Goal: Task Accomplishment & Management: Manage account settings

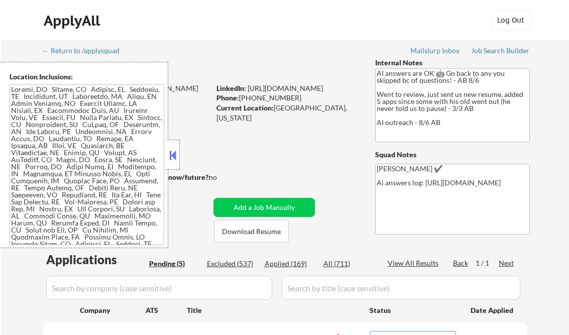
select select ""pending""
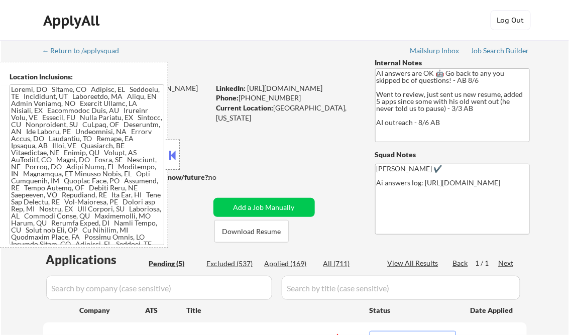
click at [172, 154] on button at bounding box center [172, 155] width 11 height 15
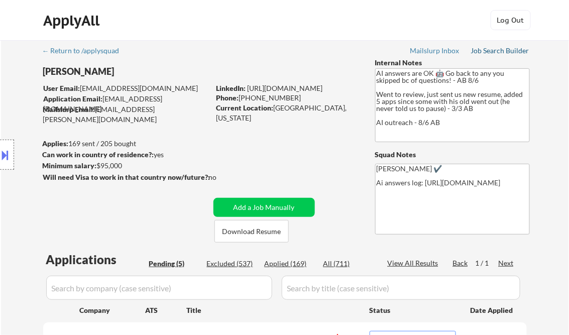
drag, startPoint x: 482, startPoint y: 52, endPoint x: 346, endPoint y: 2, distance: 145.1
click at [482, 51] on div "Job Search Builder" at bounding box center [500, 50] width 59 height 7
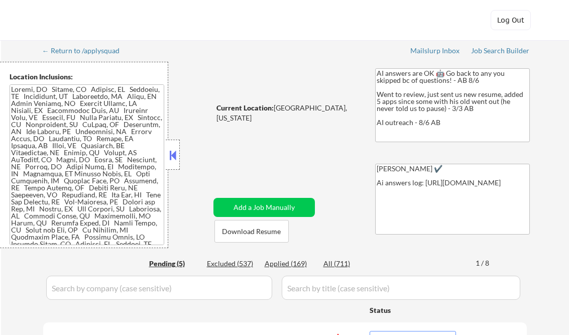
select select ""applied""
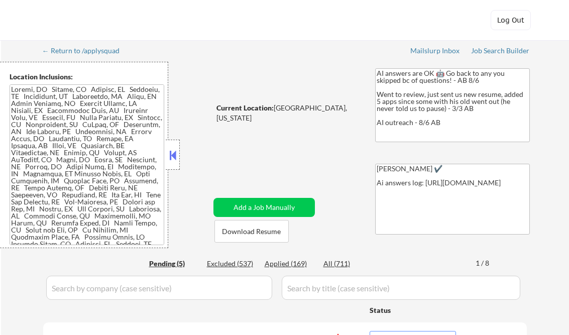
select select ""pending""
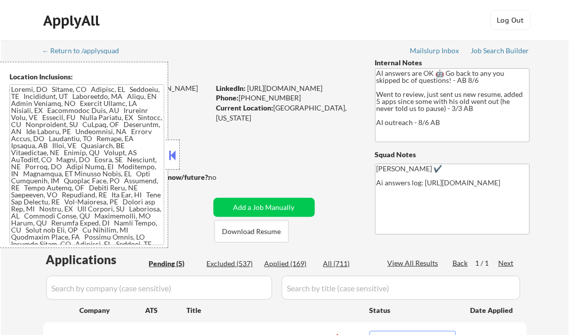
click at [173, 156] on button at bounding box center [172, 155] width 11 height 15
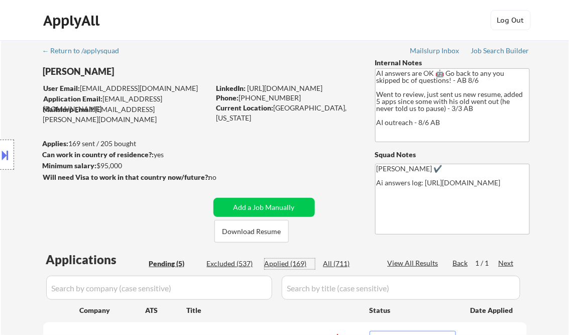
click at [290, 263] on div "Applied (169)" at bounding box center [290, 264] width 50 height 10
select select ""applied""
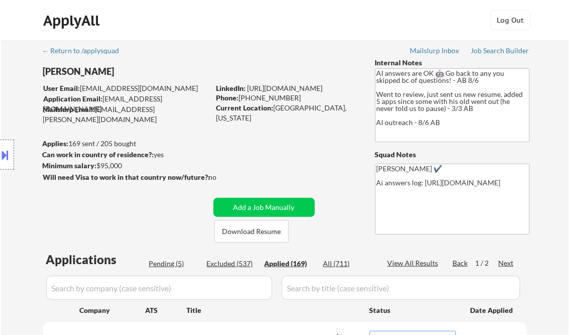
select select ""applied""
click at [418, 264] on div "View All Results" at bounding box center [415, 263] width 54 height 10
select select ""applied""
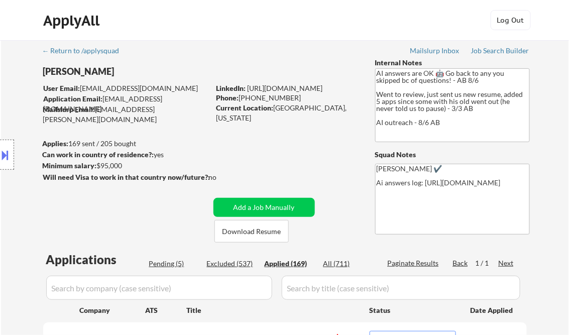
select select ""applied""
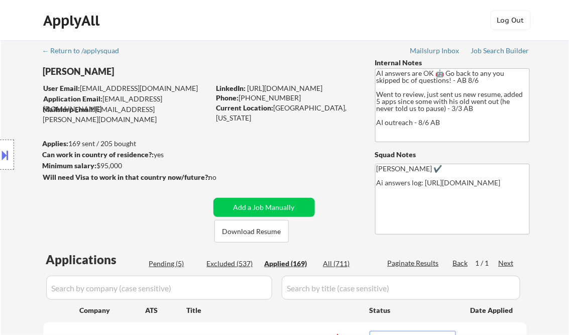
select select ""applied""
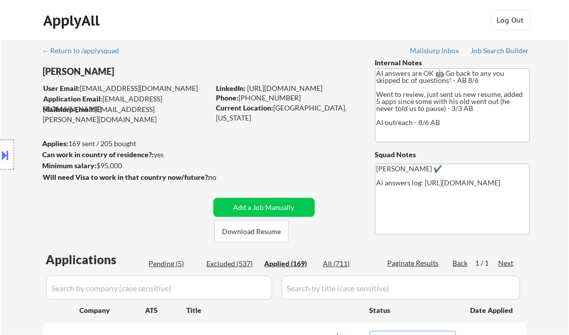
select select ""applied""
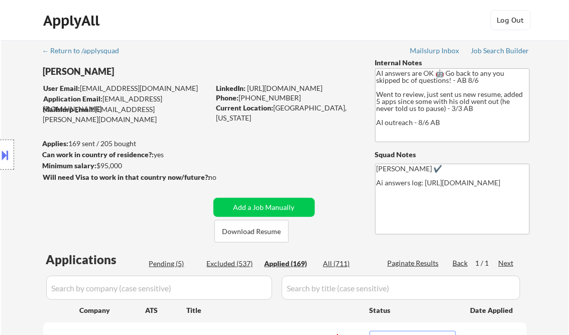
select select ""applied""
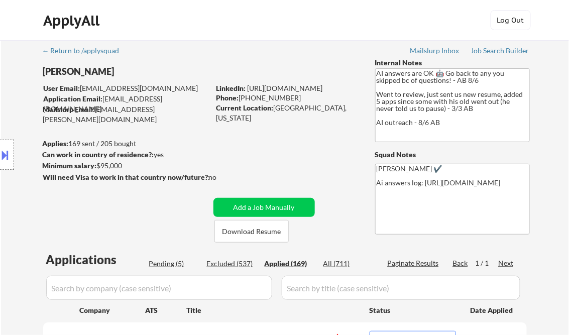
select select ""applied""
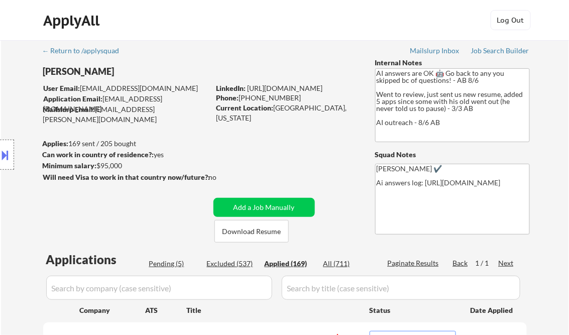
select select ""applied""
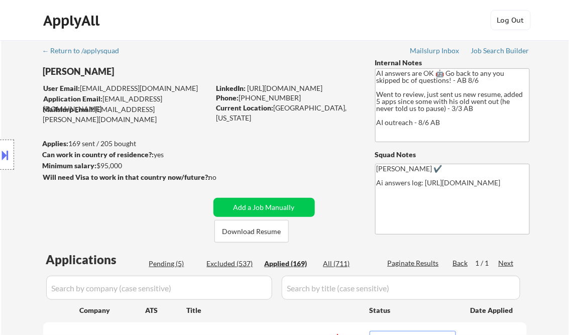
select select ""applied""
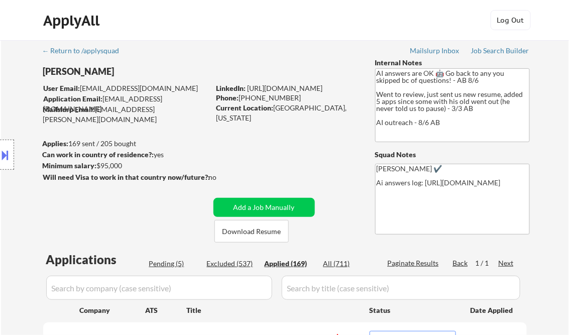
select select ""applied""
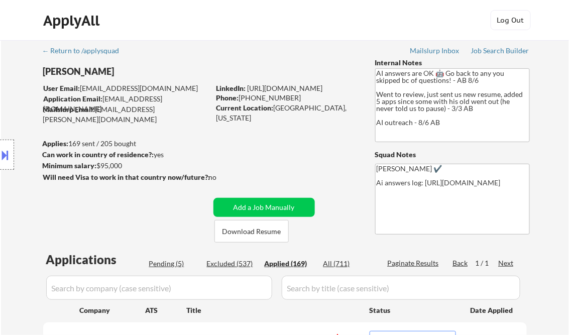
select select ""applied""
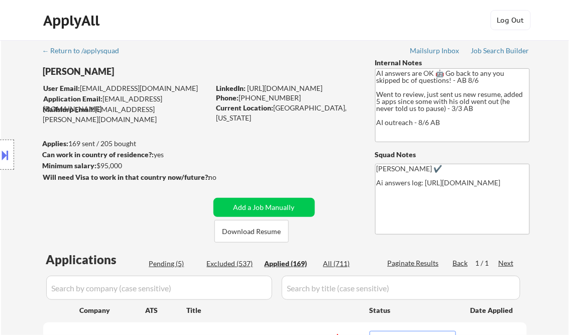
select select ""applied""
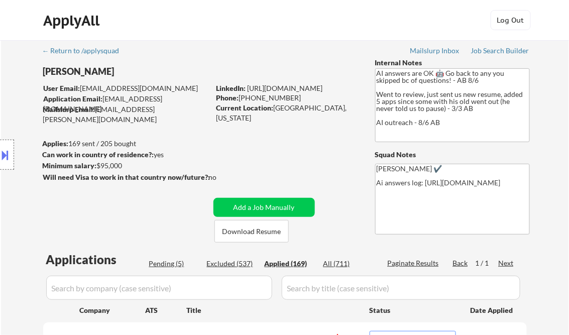
select select ""applied""
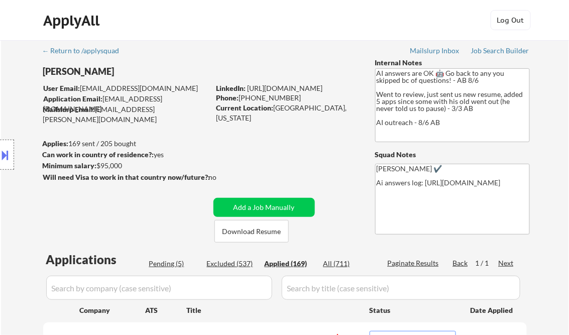
select select ""applied""
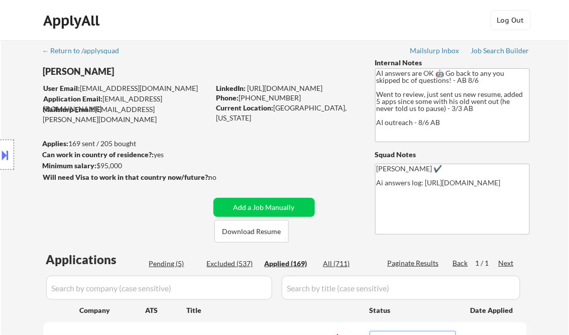
select select ""applied""
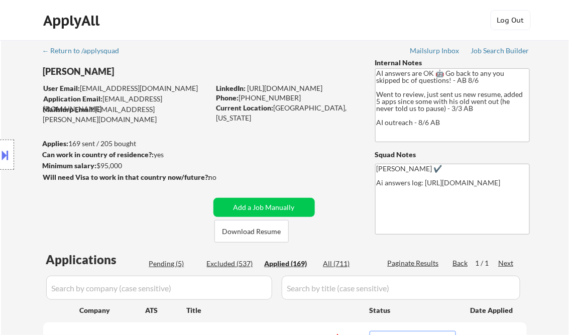
select select ""applied""
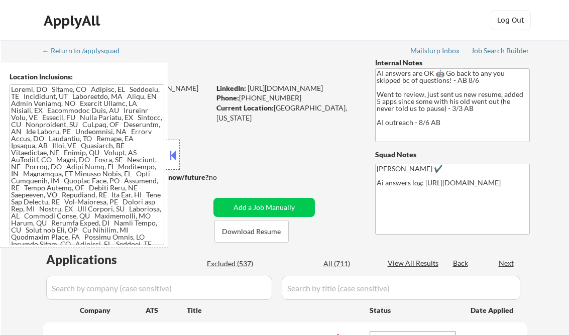
select select ""pending""
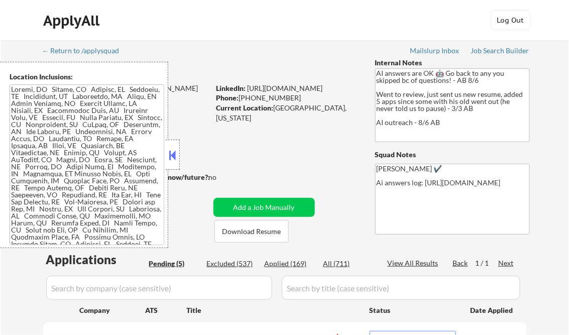
click at [174, 153] on button at bounding box center [172, 155] width 11 height 15
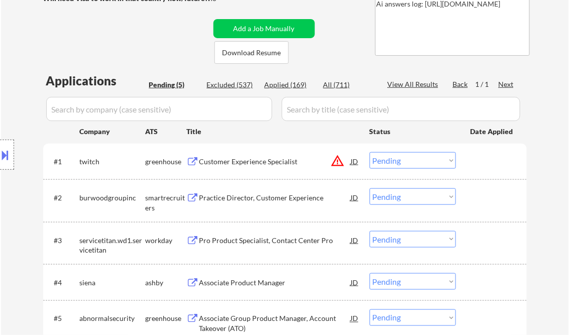
scroll to position [201, 0]
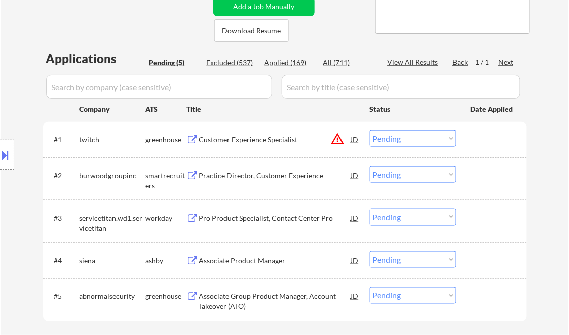
click at [250, 135] on div "Customer Experience Specialist" at bounding box center [275, 140] width 152 height 10
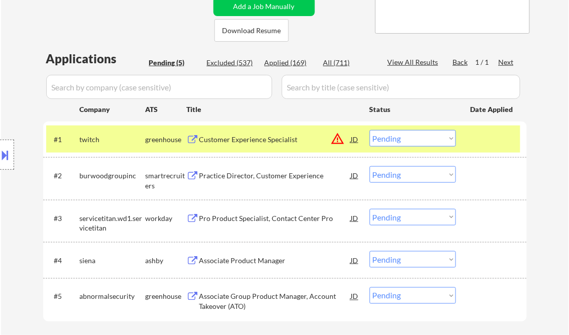
click at [14, 156] on div "Location Inclusions:" at bounding box center [90, 155] width 180 height 186
click at [5, 153] on button at bounding box center [5, 155] width 11 height 17
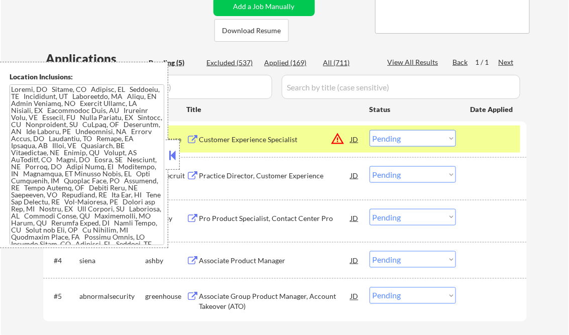
scroll to position [227, 0]
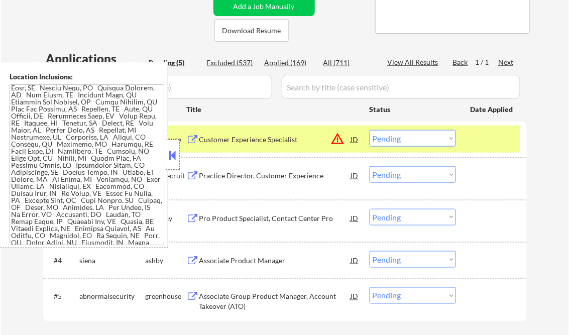
click at [168, 160] on button at bounding box center [172, 155] width 11 height 15
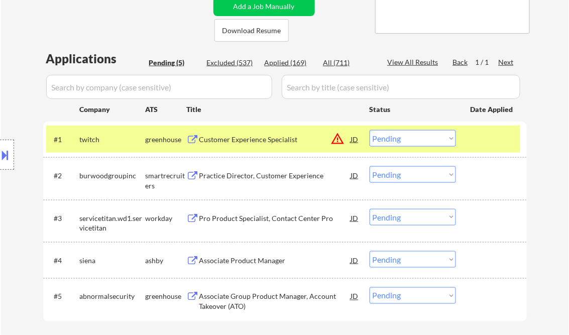
click at [4, 149] on button at bounding box center [5, 155] width 11 height 17
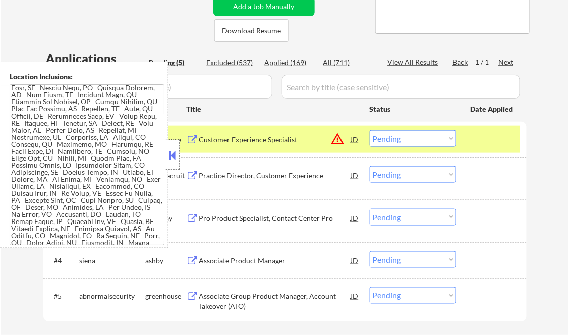
click at [174, 158] on button at bounding box center [172, 155] width 11 height 15
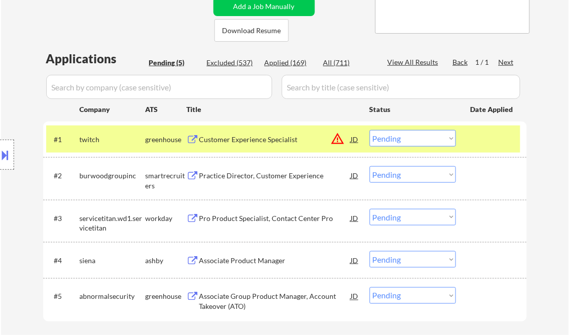
click at [444, 143] on select "Choose an option... Pending Applied Excluded (Questions) Excluded (Expired) Exc…" at bounding box center [413, 138] width 86 height 17
click at [370, 130] on select "Choose an option... Pending Applied Excluded (Questions) Excluded (Expired) Exc…" at bounding box center [413, 138] width 86 height 17
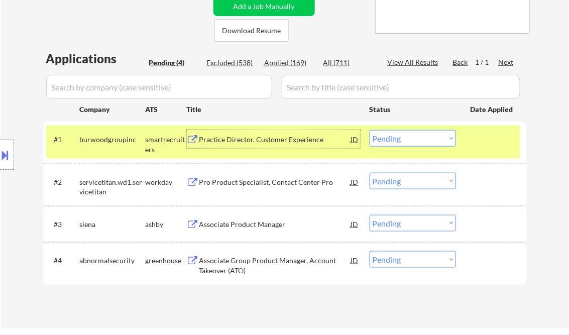
click at [251, 142] on div "Practice Director, Customer Experience" at bounding box center [275, 140] width 152 height 10
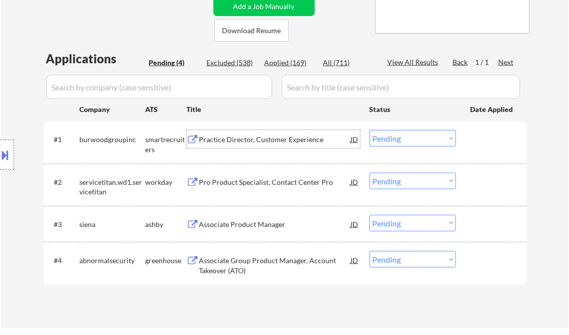
click at [398, 140] on select "Choose an option... Pending Applied Excluded (Questions) Excluded (Expired) Exc…" at bounding box center [413, 138] width 86 height 17
click at [370, 130] on select "Choose an option... Pending Applied Excluded (Questions) Excluded (Expired) Exc…" at bounding box center [413, 138] width 86 height 17
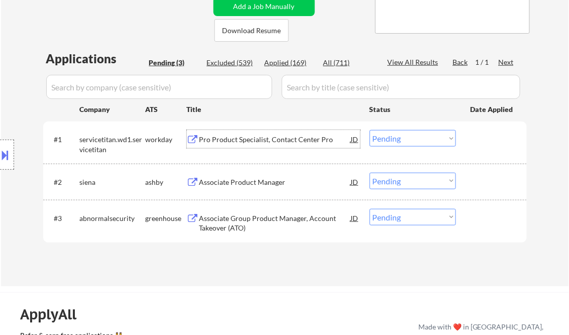
click at [251, 144] on div "Pro Product Specialist, Contact Center Pro" at bounding box center [275, 140] width 152 height 10
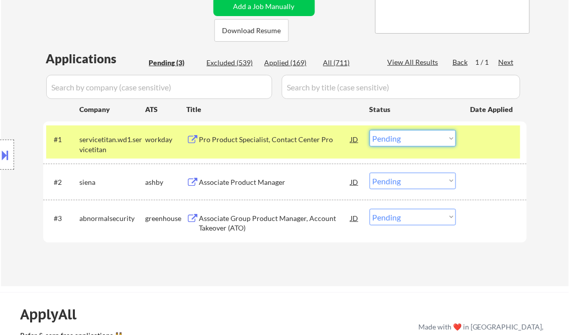
click at [404, 140] on select "Choose an option... Pending Applied Excluded (Questions) Excluded (Expired) Exc…" at bounding box center [413, 138] width 86 height 17
click at [370, 130] on select "Choose an option... Pending Applied Excluded (Questions) Excluded (Expired) Exc…" at bounding box center [413, 138] width 86 height 17
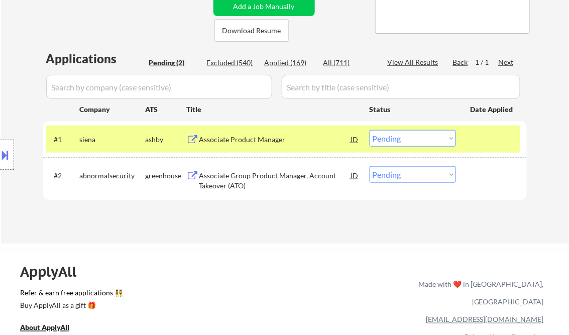
click at [279, 139] on div "Associate Product Manager" at bounding box center [275, 140] width 152 height 10
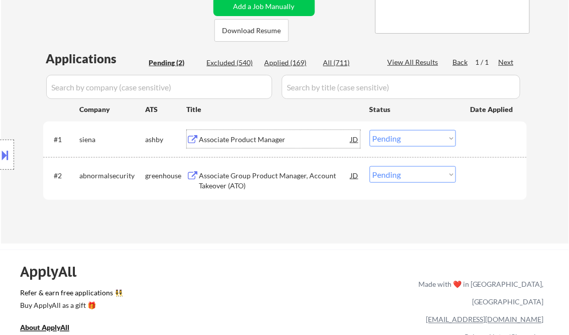
click at [10, 151] on button at bounding box center [5, 155] width 11 height 17
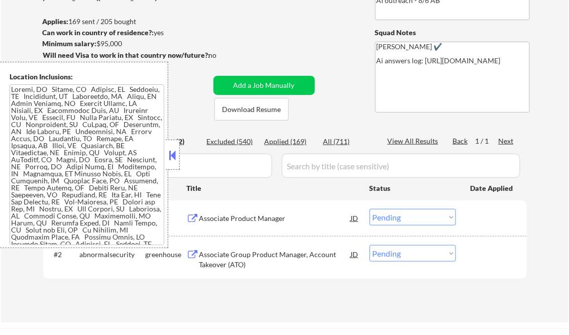
scroll to position [121, 0]
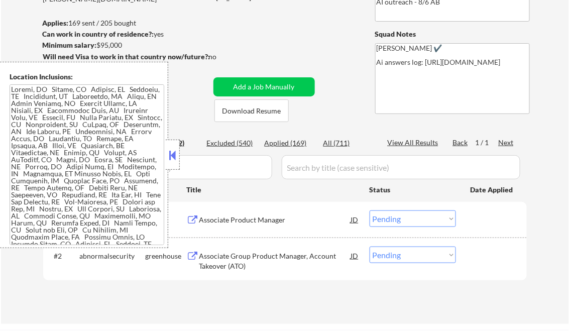
click at [170, 154] on button at bounding box center [172, 155] width 11 height 15
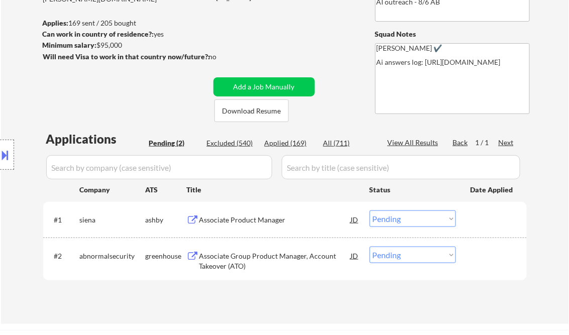
click at [7, 155] on button at bounding box center [5, 155] width 11 height 17
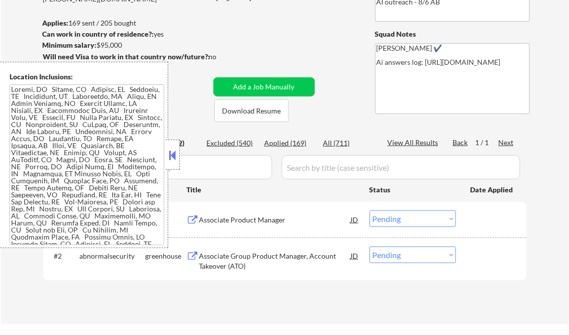
click at [173, 156] on button at bounding box center [172, 155] width 11 height 15
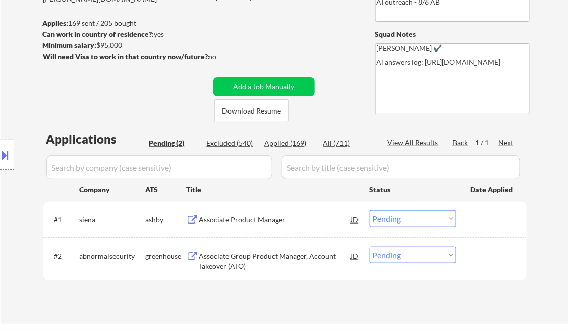
click at [6, 158] on button at bounding box center [5, 155] width 11 height 17
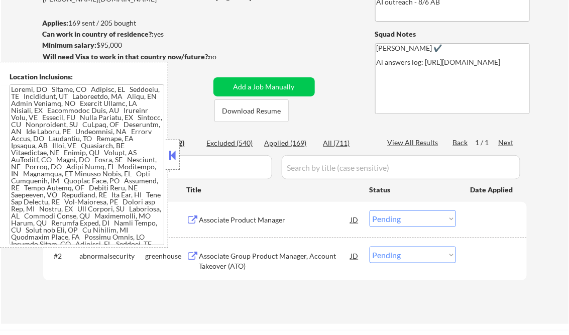
scroll to position [0, 0]
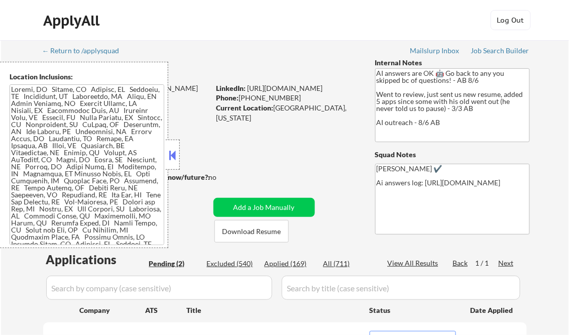
click at [172, 152] on button at bounding box center [172, 155] width 11 height 15
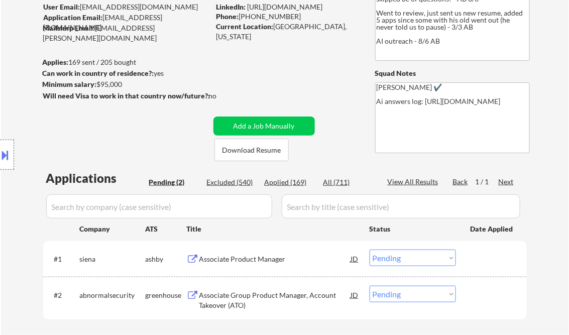
scroll to position [121, 0]
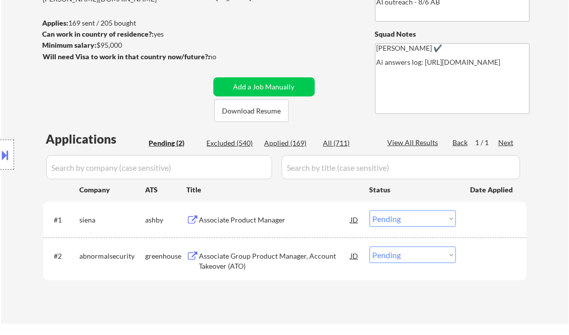
click at [400, 216] on select "Choose an option... Pending Applied Excluded (Questions) Excluded (Expired) Exc…" at bounding box center [413, 219] width 86 height 17
click at [370, 211] on select "Choose an option... Pending Applied Excluded (Questions) Excluded (Expired) Exc…" at bounding box center [413, 219] width 86 height 17
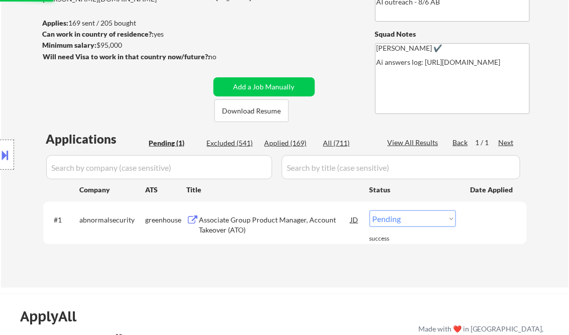
click at [240, 228] on div "Associate Group Product Manager, Account Takeover (ATO)" at bounding box center [275, 225] width 152 height 20
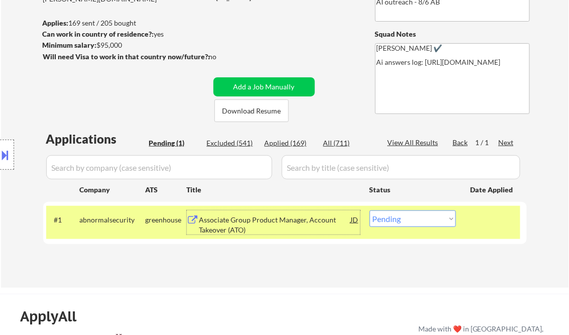
drag, startPoint x: 430, startPoint y: 217, endPoint x: 468, endPoint y: 221, distance: 38.9
click at [430, 217] on select "Choose an option... Pending Applied Excluded (Questions) Excluded (Expired) Exc…" at bounding box center [413, 219] width 86 height 17
select select ""excluded__bad_match_""
click at [370, 211] on select "Choose an option... Pending Applied Excluded (Questions) Excluded (Expired) Exc…" at bounding box center [413, 219] width 86 height 17
click at [361, 275] on div "← Return to /applysquad Mailslurp Inbox Job Search Builder Ali Srour User Email…" at bounding box center [285, 100] width 501 height 360
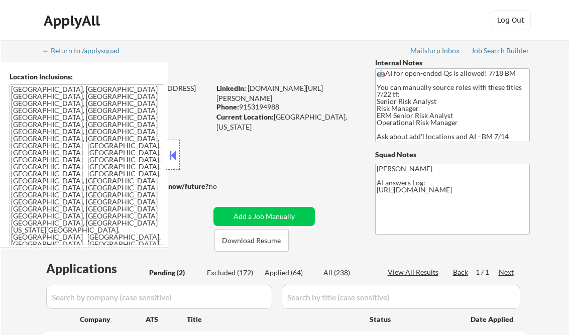
select select ""pending""
click at [179, 150] on div at bounding box center [173, 155] width 14 height 30
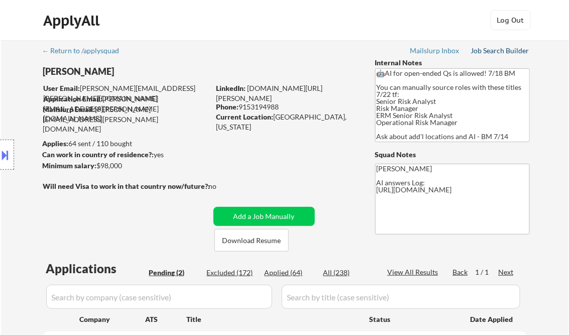
click at [492, 47] on div "Job Search Builder" at bounding box center [500, 50] width 59 height 7
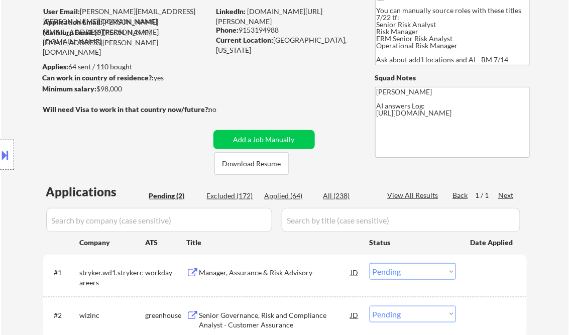
scroll to position [161, 0]
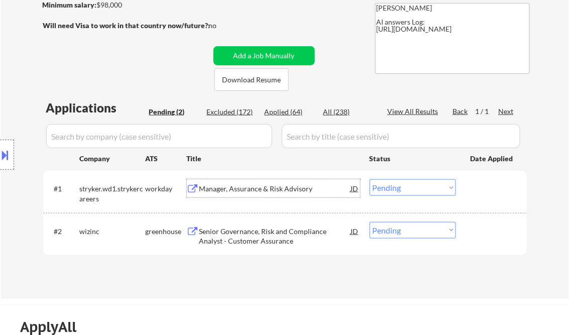
click at [249, 189] on div "Manager, Assurance & Risk Advisory" at bounding box center [275, 189] width 152 height 10
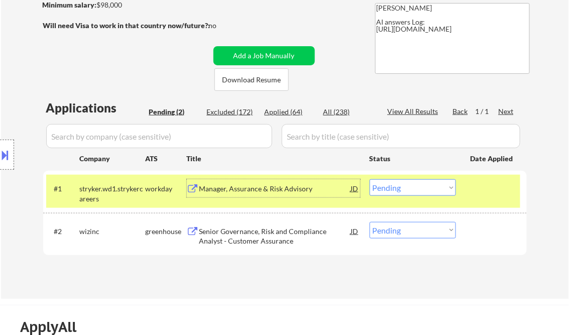
click at [254, 190] on div "Manager, Assurance & Risk Advisory" at bounding box center [275, 189] width 152 height 10
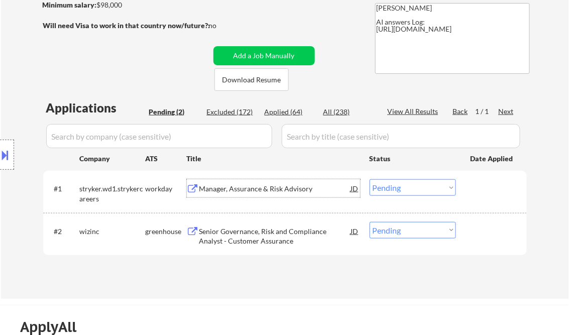
click at [403, 184] on select "Choose an option... Pending Applied Excluded (Questions) Excluded (Expired) Exc…" at bounding box center [413, 187] width 86 height 17
click at [370, 179] on select "Choose an option... Pending Applied Excluded (Questions) Excluded (Expired) Exc…" at bounding box center [413, 187] width 86 height 17
click at [256, 234] on div "Senior Governance, Risk and Compliance Analyst - Customer Assurance" at bounding box center [275, 237] width 152 height 20
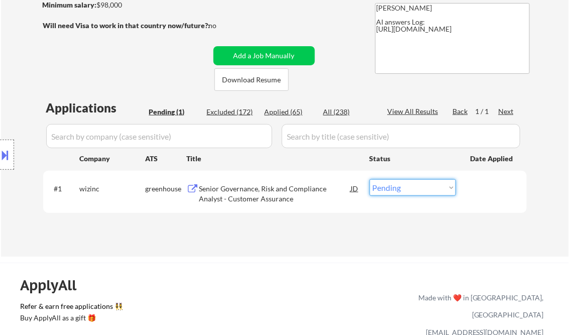
click at [404, 191] on select "Choose an option... Pending Applied Excluded (Questions) Excluded (Expired) Exc…" at bounding box center [413, 187] width 86 height 17
select select ""applied""
click at [370, 179] on select "Choose an option... Pending Applied Excluded (Questions) Excluded (Expired) Exc…" at bounding box center [413, 187] width 86 height 17
click at [324, 222] on div "Applications Pending (1) Excluded (172) Applied (65) All (238) View All Results…" at bounding box center [285, 168] width 484 height 138
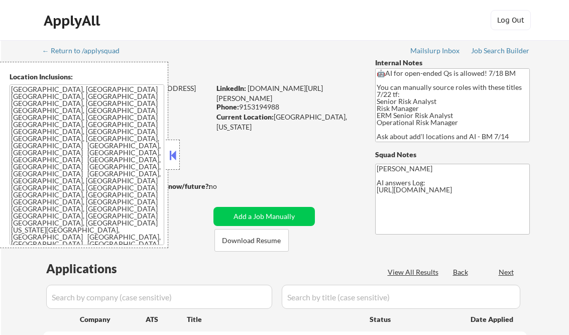
select select ""pending""
click at [280, 276] on div "Applied (64)" at bounding box center [290, 273] width 50 height 10
select select ""applied""
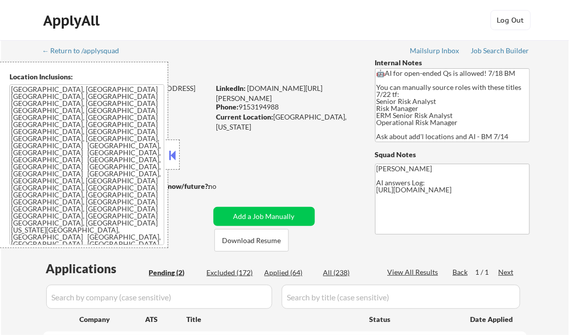
select select ""applied""
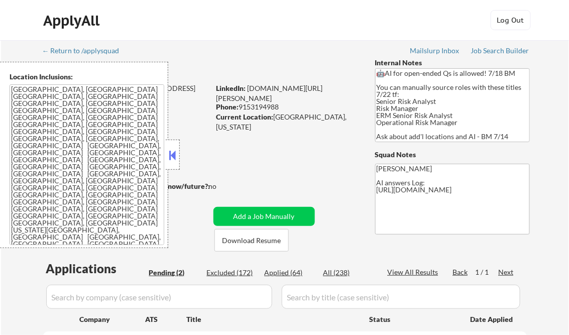
select select ""applied""
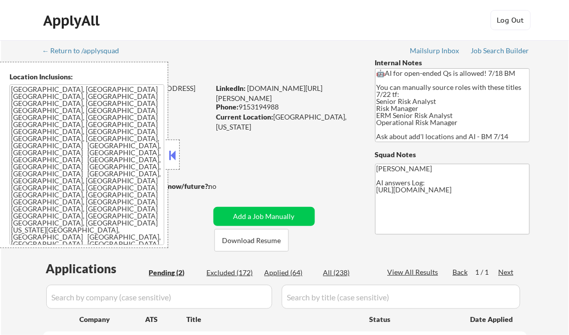
select select ""applied""
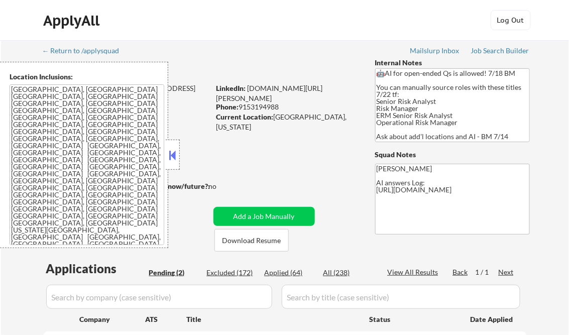
select select ""applied""
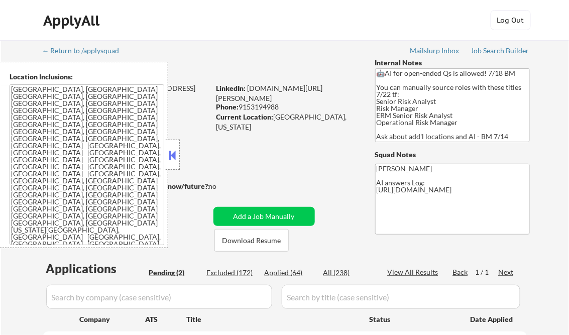
select select ""applied""
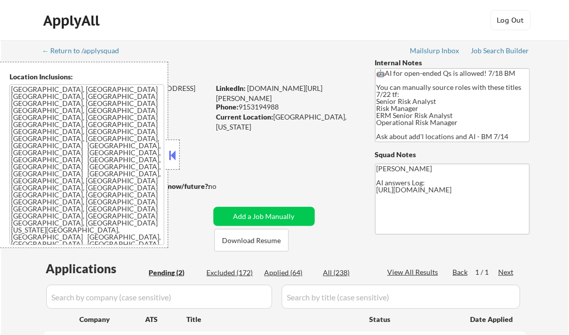
select select ""applied""
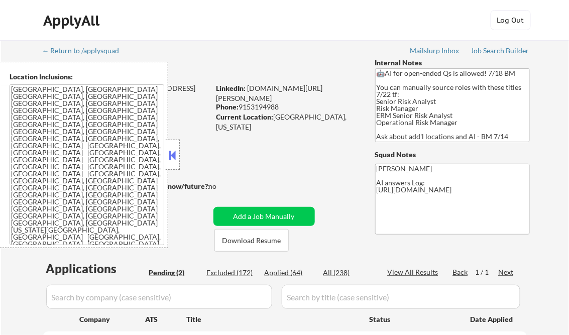
select select ""applied""
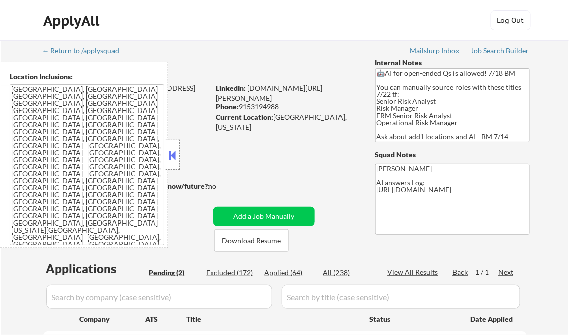
select select ""applied""
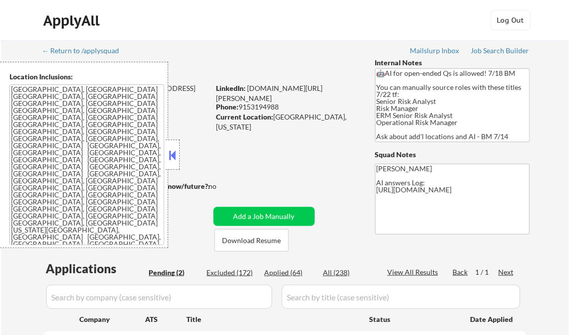
select select ""applied""
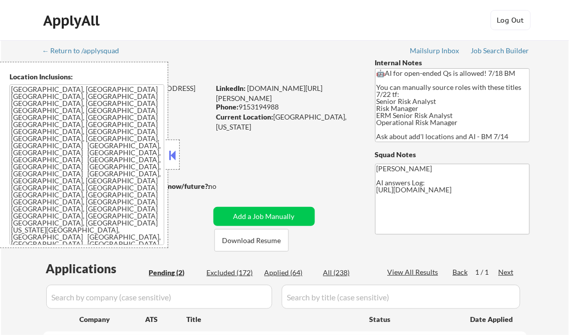
select select ""applied""
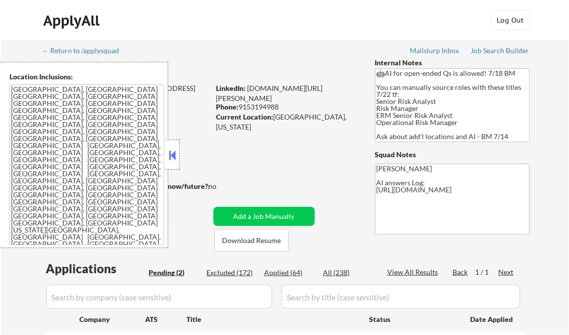
select select ""applied""
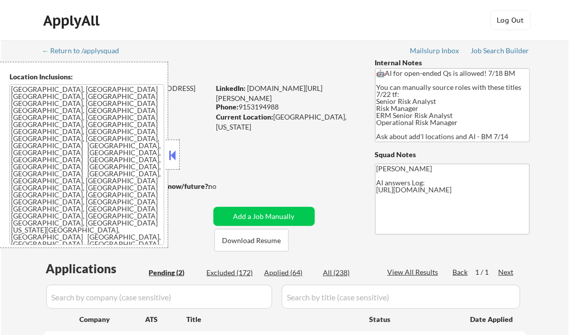
select select ""applied""
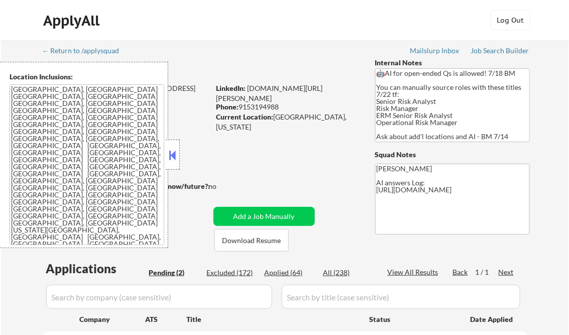
select select ""applied""
click at [176, 156] on button at bounding box center [172, 155] width 11 height 15
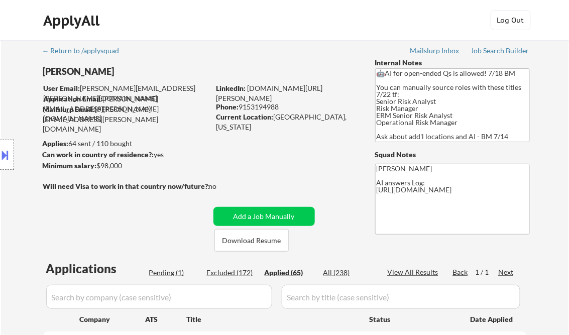
select select ""applied""
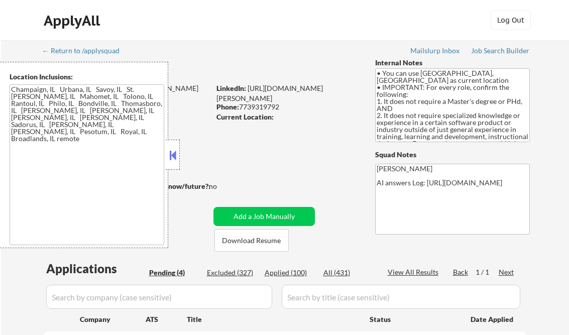
select select ""pending""
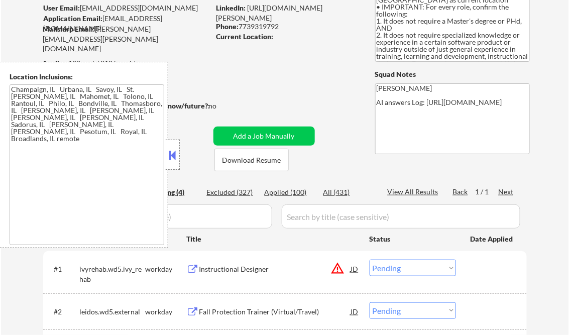
click at [263, 77] on div "← Return to /applysquad Mailslurp Inbox Job Search Builder [PERSON_NAME] User E…" at bounding box center [285, 199] width 501 height 478
click at [171, 154] on button at bounding box center [172, 155] width 11 height 15
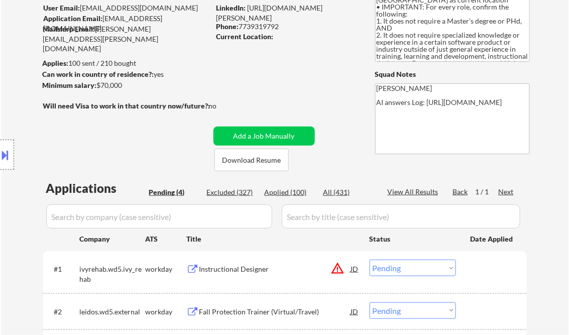
click at [303, 78] on div "← Return to /applysquad Mailslurp Inbox Job Search Builder [PERSON_NAME] User E…" at bounding box center [285, 199] width 501 height 478
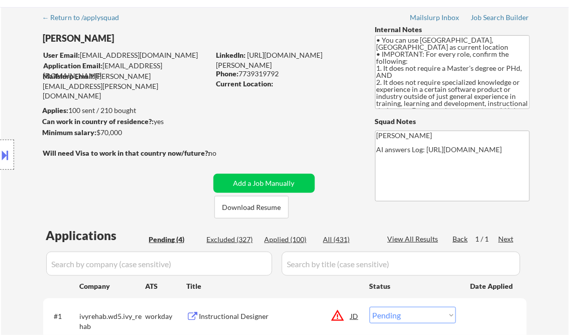
scroll to position [0, 0]
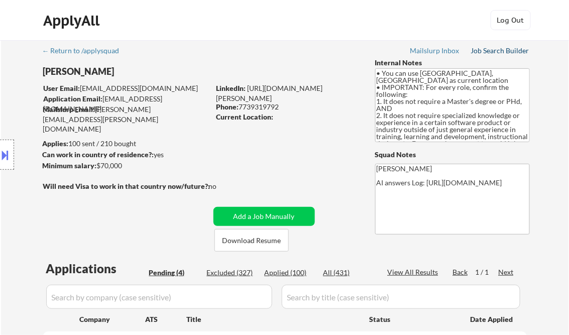
click at [503, 50] on div "Job Search Builder" at bounding box center [500, 50] width 59 height 7
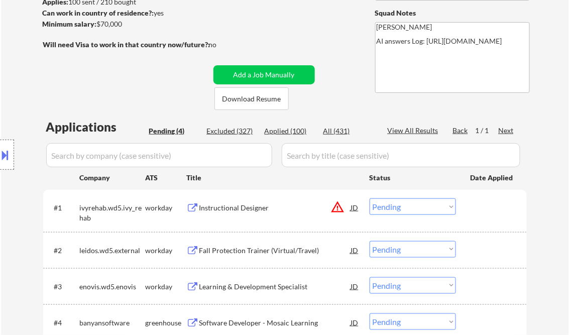
scroll to position [161, 0]
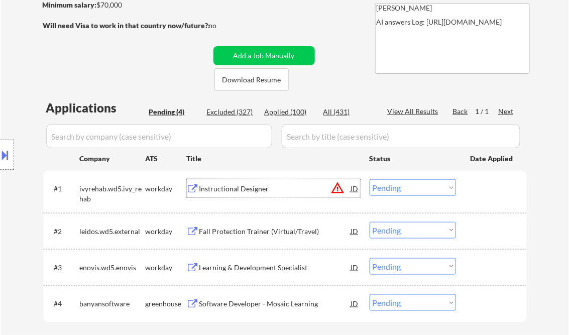
click at [239, 191] on div "Instructional Designer" at bounding box center [275, 189] width 152 height 10
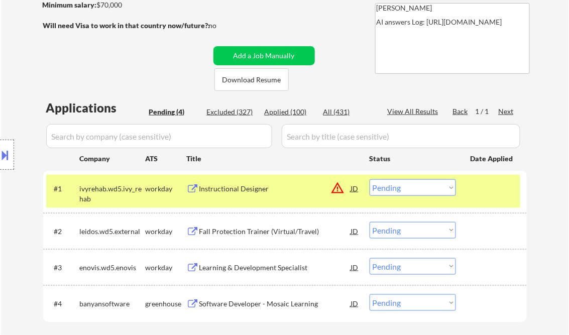
drag, startPoint x: 406, startPoint y: 190, endPoint x: 413, endPoint y: 196, distance: 9.2
click at [406, 190] on select "Choose an option... Pending Applied Excluded (Questions) Excluded (Expired) Exc…" at bounding box center [413, 187] width 86 height 17
click at [370, 179] on select "Choose an option... Pending Applied Excluded (Questions) Excluded (Expired) Exc…" at bounding box center [413, 187] width 86 height 17
click at [251, 234] on div "Fall Protection Trainer (Virtual/Travel)" at bounding box center [275, 232] width 152 height 10
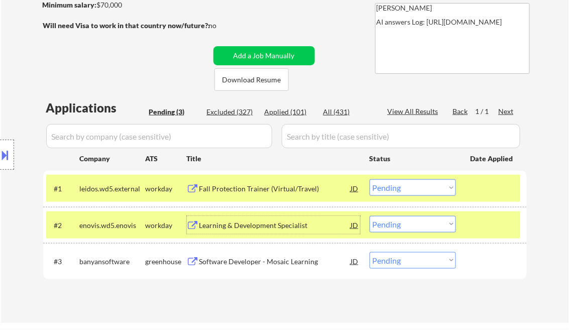
click at [412, 194] on select "Choose an option... Pending Applied Excluded (Questions) Excluded (Expired) Exc…" at bounding box center [413, 187] width 86 height 17
drag, startPoint x: 413, startPoint y: 185, endPoint x: 419, endPoint y: 193, distance: 10.0
click at [413, 185] on select "Choose an option... Pending Applied Excluded (Questions) Excluded (Expired) Exc…" at bounding box center [413, 187] width 86 height 17
click at [370, 179] on select "Choose an option... Pending Applied Excluded (Questions) Excluded (Expired) Exc…" at bounding box center [413, 187] width 86 height 17
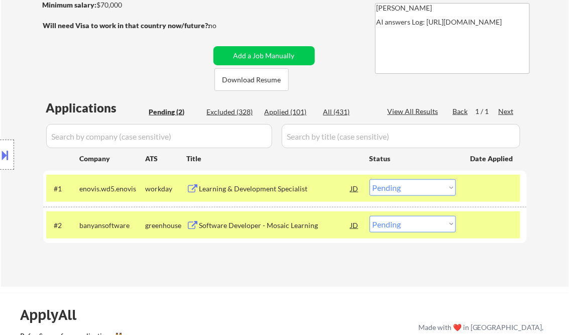
click at [238, 191] on div "Learning & Development Specialist" at bounding box center [275, 189] width 152 height 10
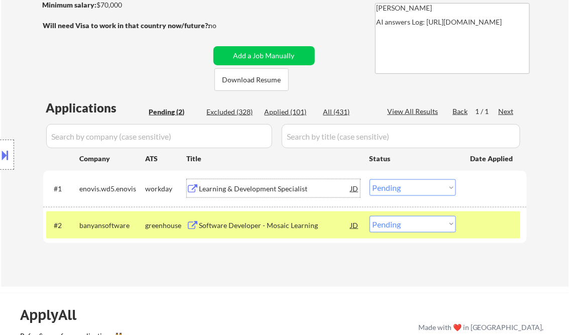
click at [398, 190] on select "Choose an option... Pending Applied Excluded (Questions) Excluded (Expired) Exc…" at bounding box center [413, 187] width 86 height 17
click at [370, 179] on select "Choose an option... Pending Applied Excluded (Questions) Excluded (Expired) Exc…" at bounding box center [413, 187] width 86 height 17
click at [268, 231] on div "Software Developer - Mosaic Learning" at bounding box center [275, 225] width 152 height 18
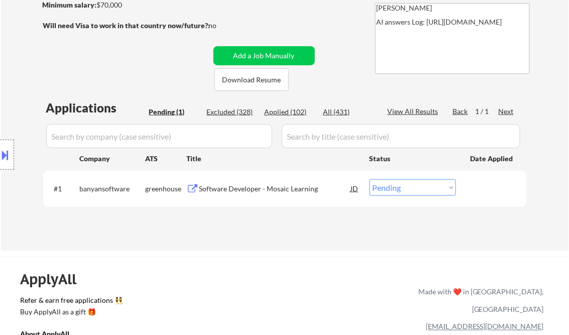
click at [406, 186] on select "Choose an option... Pending Applied Excluded (Questions) Excluded (Expired) Exc…" at bounding box center [413, 187] width 86 height 17
select select ""excluded__bad_match_""
click at [370, 179] on select "Choose an option... Pending Applied Excluded (Questions) Excluded (Expired) Exc…" at bounding box center [413, 187] width 86 height 17
click at [329, 261] on div "ApplyAll Refer & earn free applications 👯‍♀️ Buy ApplyAll as a gift 🎁 About App…" at bounding box center [284, 335] width 569 height 156
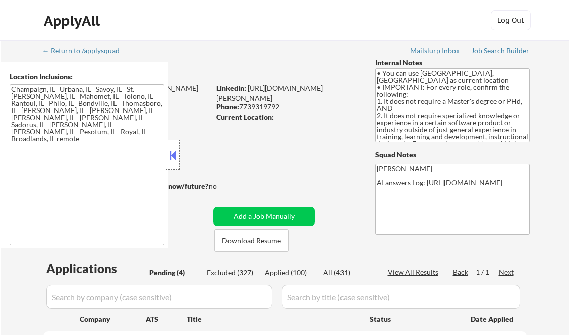
select select ""pending""
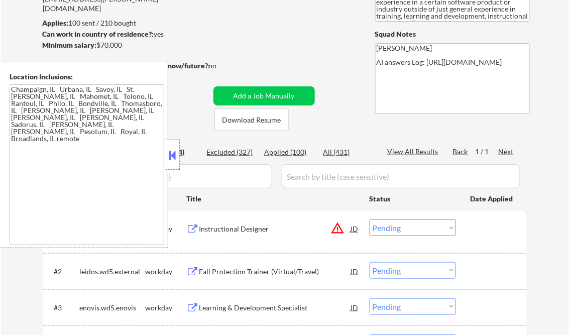
scroll to position [80, 0]
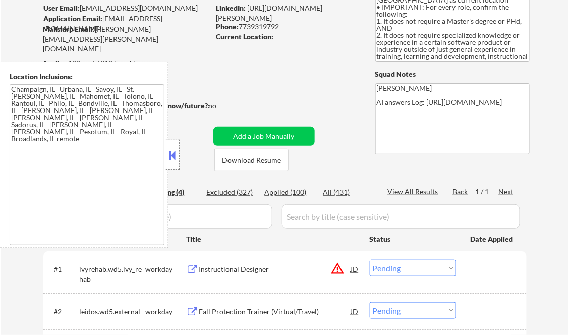
click at [174, 148] on button at bounding box center [172, 155] width 11 height 15
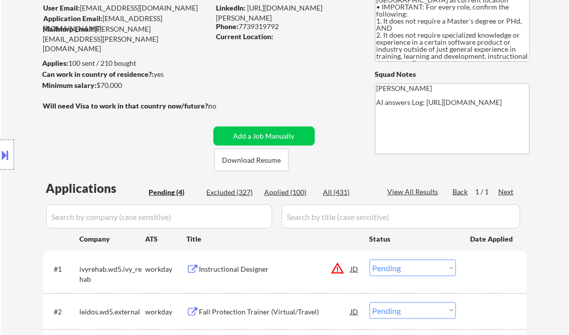
click at [286, 193] on div "Applied (100)" at bounding box center [290, 192] width 50 height 10
click at [417, 191] on div "View All Results" at bounding box center [415, 192] width 54 height 10
select select ""applied""
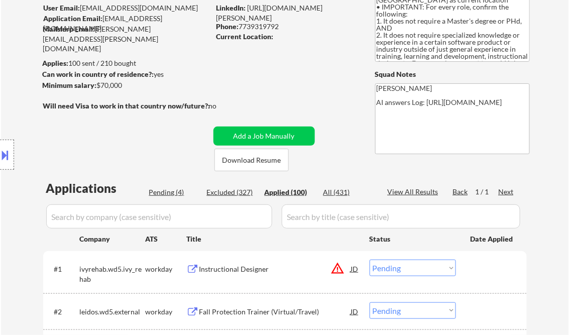
select select ""applied""
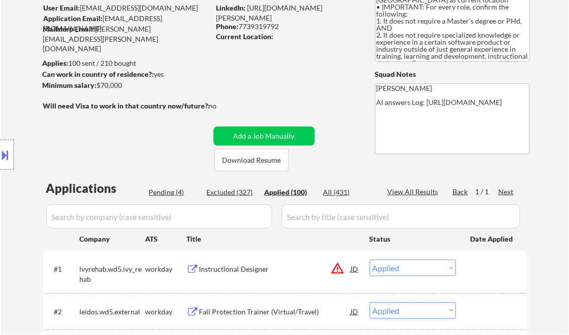
select select ""applied""
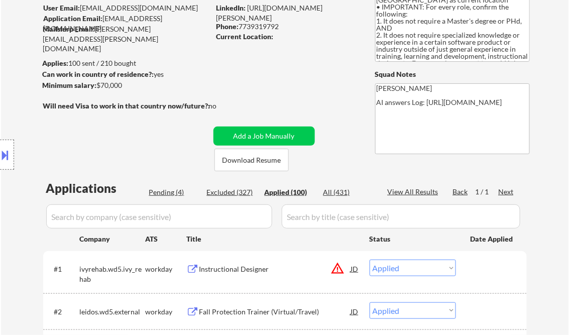
select select ""applied""
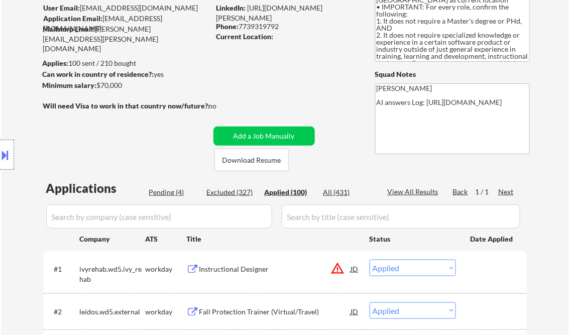
select select ""applied""
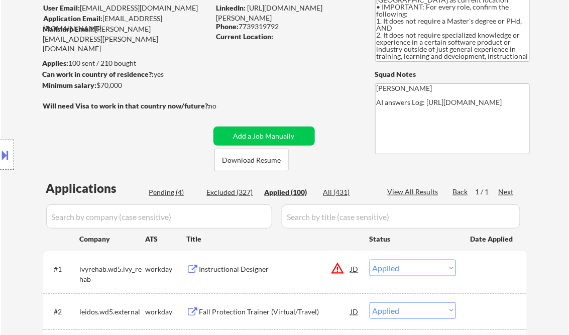
select select ""applied""
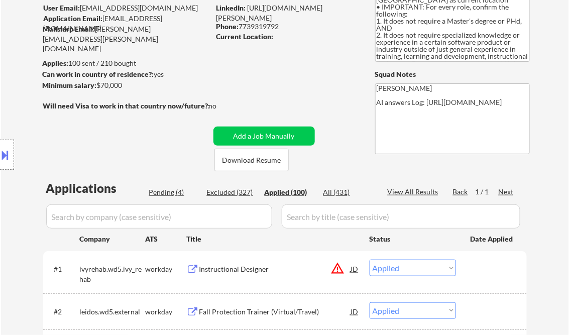
select select ""applied""
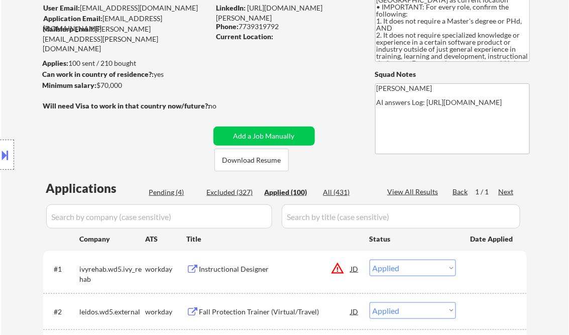
select select ""applied""
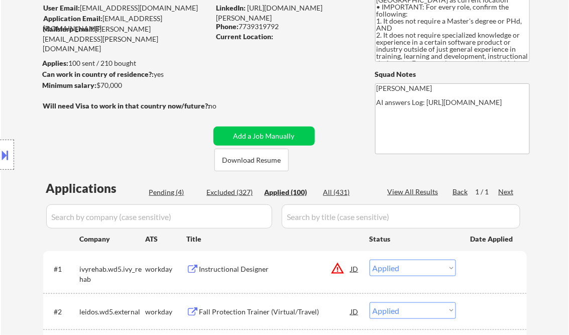
select select ""applied""
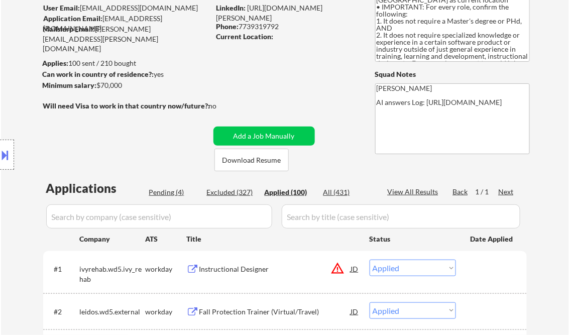
select select ""applied""
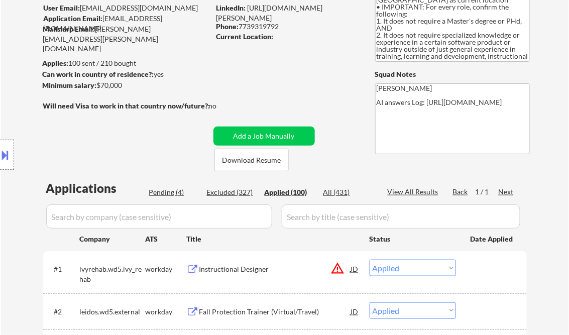
select select ""applied""
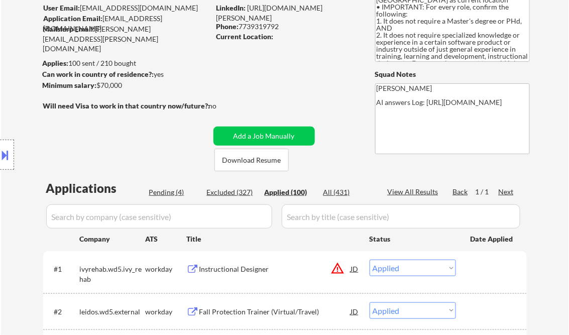
select select ""applied""
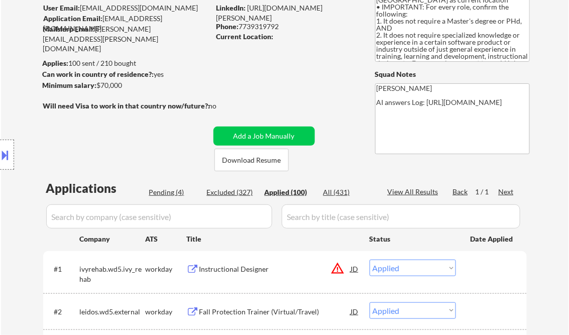
select select ""applied""
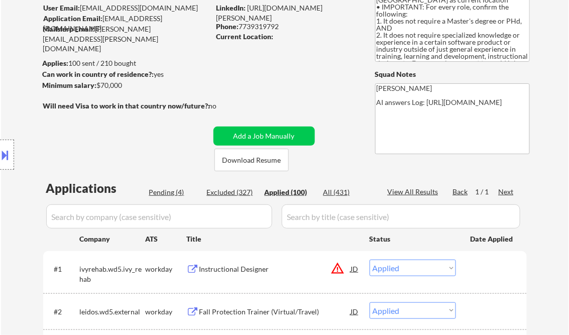
select select ""applied""
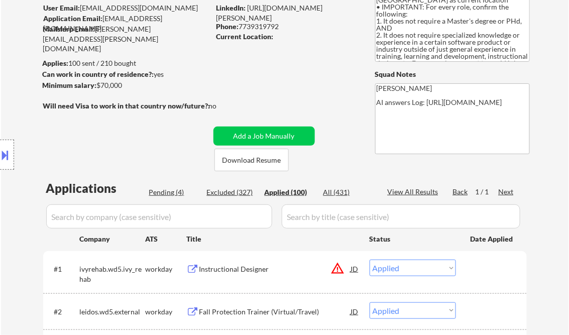
select select ""applied""
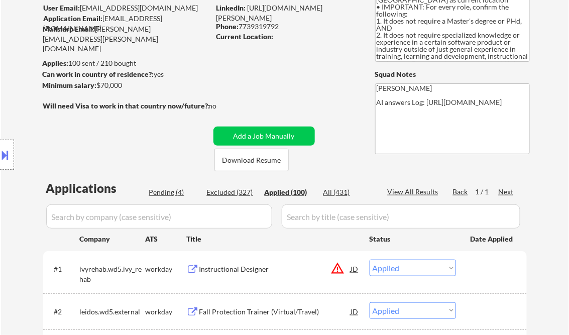
select select ""applied""
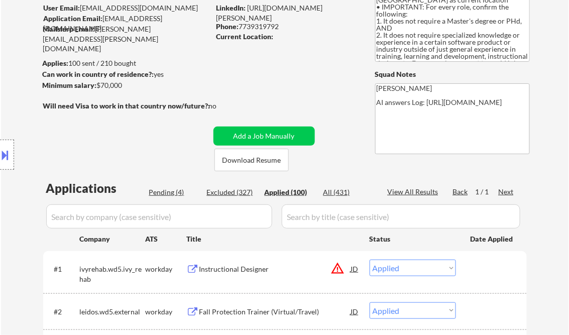
select select ""applied""
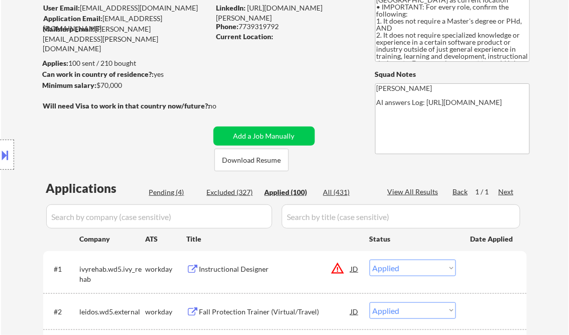
select select ""applied""
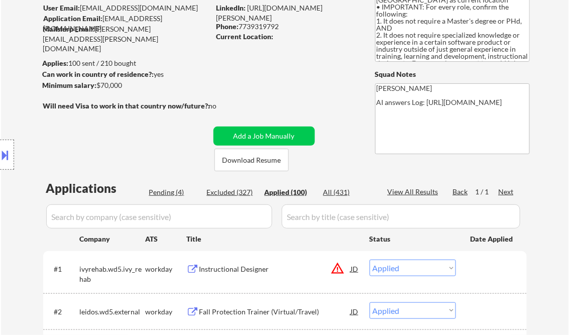
select select ""applied""
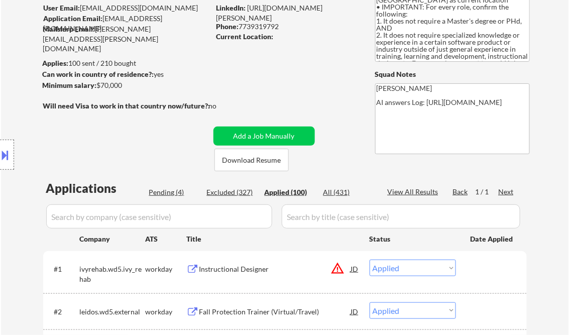
select select ""applied""
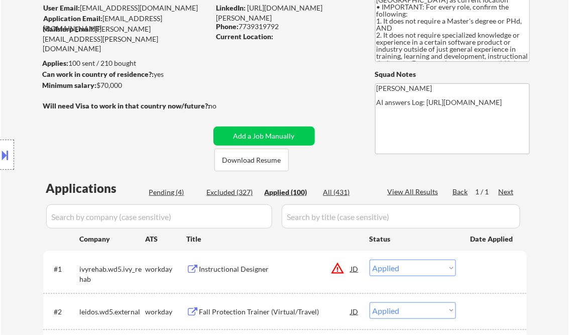
select select ""applied""
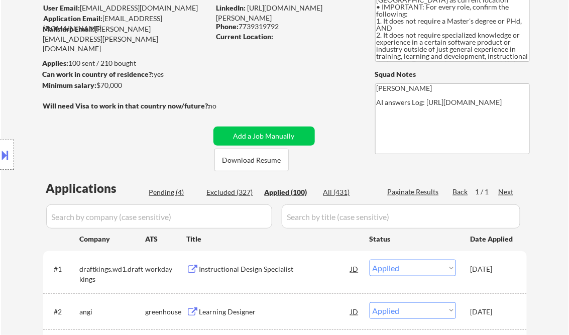
select select ""applied""
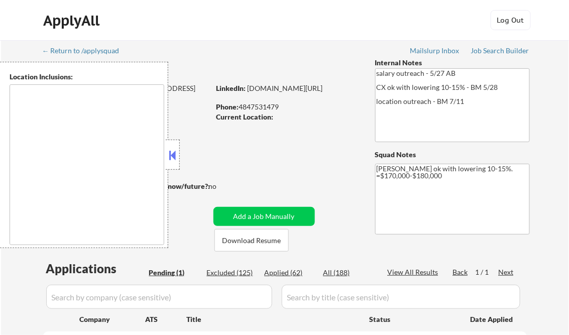
click at [173, 160] on button at bounding box center [172, 155] width 11 height 15
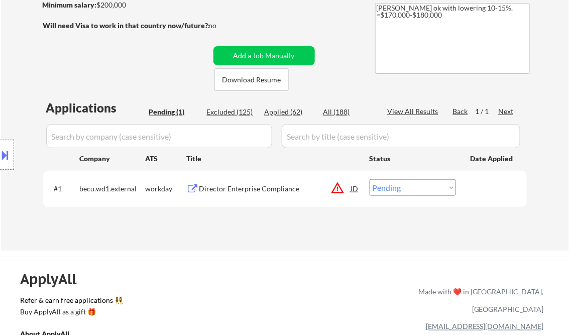
scroll to position [40, 0]
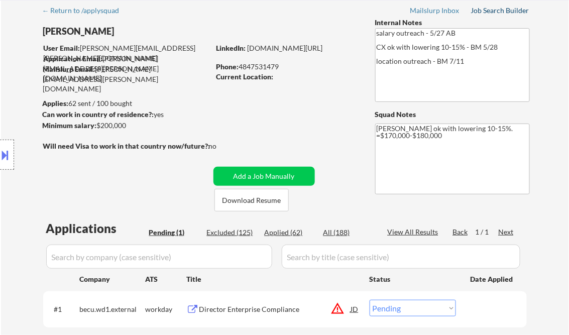
click at [502, 9] on div "Job Search Builder" at bounding box center [500, 10] width 59 height 7
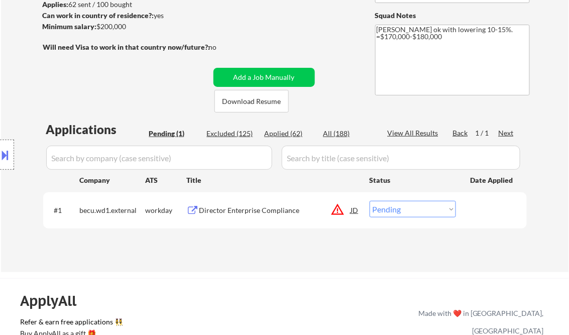
scroll to position [161, 0]
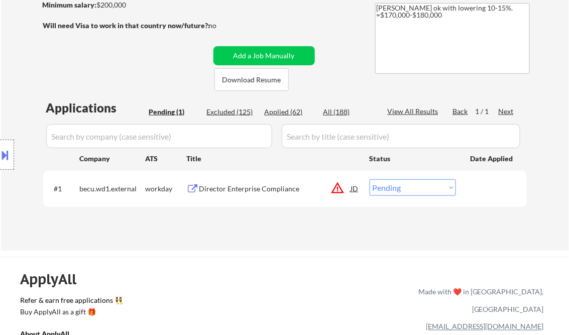
click at [239, 187] on div "Director Enterprise Compliance" at bounding box center [275, 189] width 152 height 10
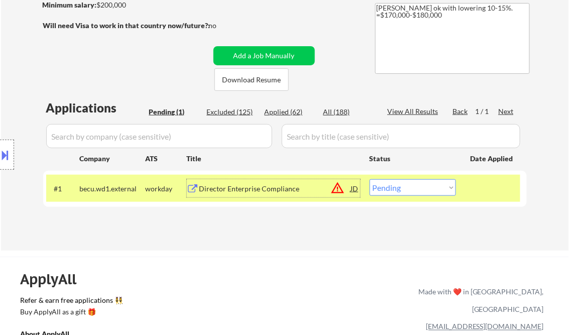
click at [392, 188] on select "Choose an option... Pending Applied Excluded (Questions) Excluded (Expired) Exc…" at bounding box center [413, 187] width 86 height 17
select select ""excluded__bad_match_""
click at [370, 179] on select "Choose an option... Pending Applied Excluded (Questions) Excluded (Expired) Exc…" at bounding box center [413, 187] width 86 height 17
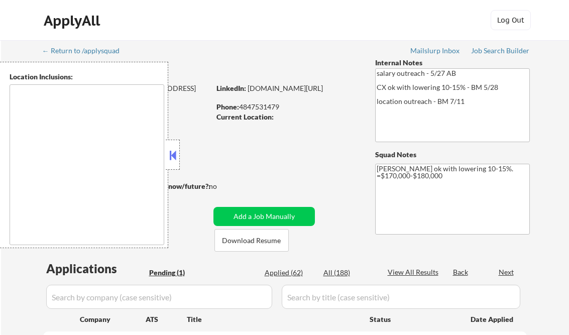
select select ""pending""
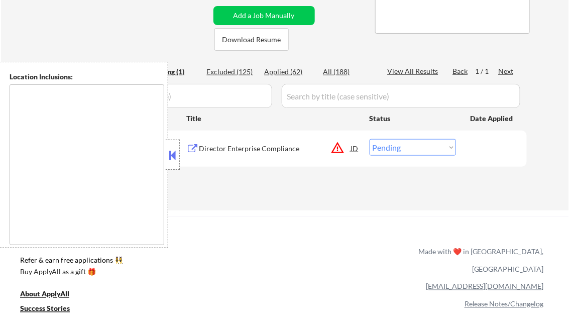
scroll to position [161, 0]
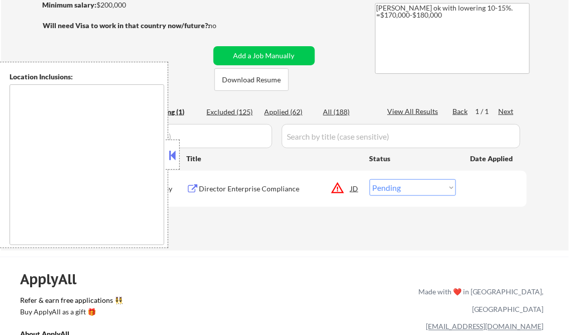
click at [175, 155] on button at bounding box center [172, 155] width 11 height 15
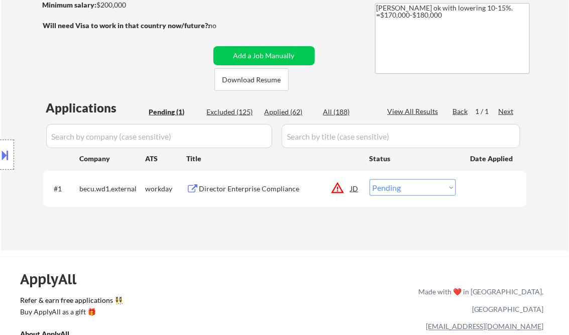
drag, startPoint x: 292, startPoint y: 111, endPoint x: 429, endPoint y: 2, distance: 175.1
click at [293, 111] on div "Applied (62)" at bounding box center [290, 112] width 50 height 10
select select ""applied""
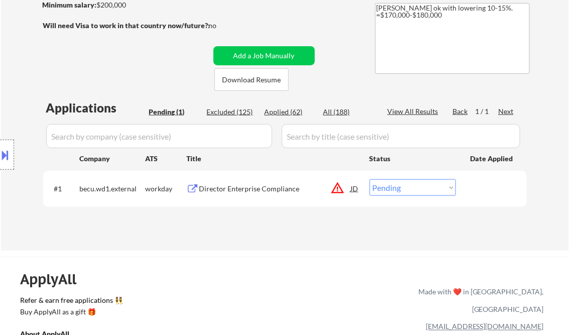
select select ""applied""
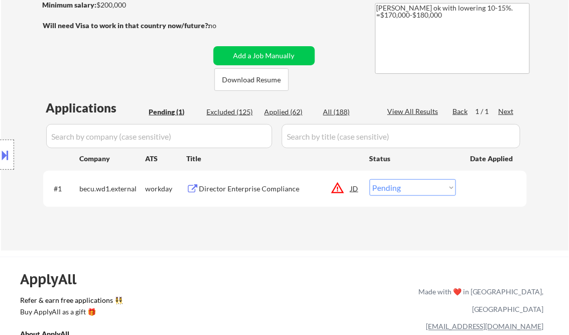
select select ""applied""
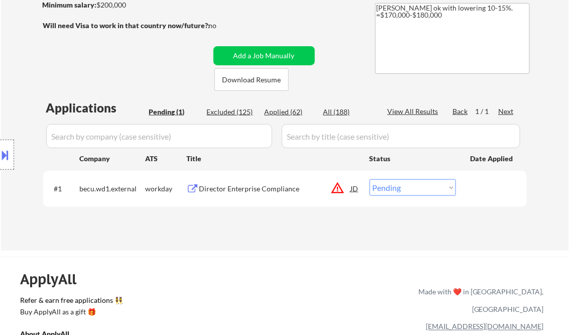
select select ""applied""
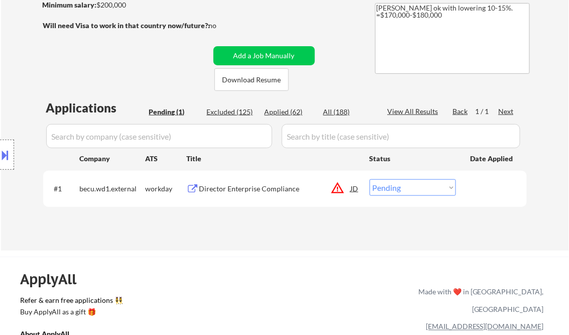
select select ""applied""
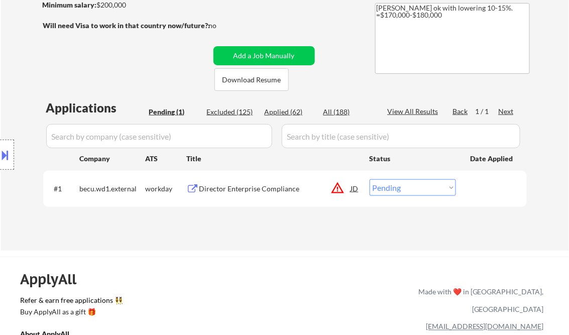
select select ""applied""
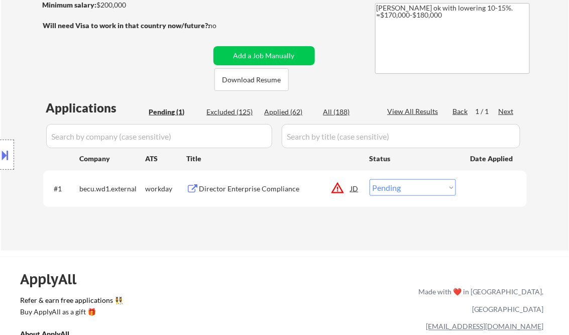
select select ""applied""
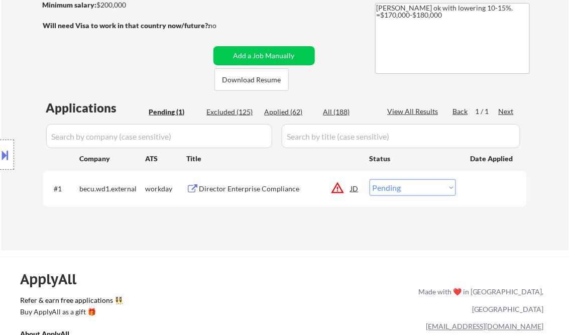
select select ""applied""
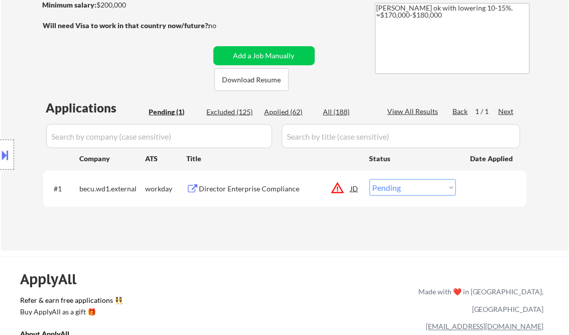
select select ""applied""
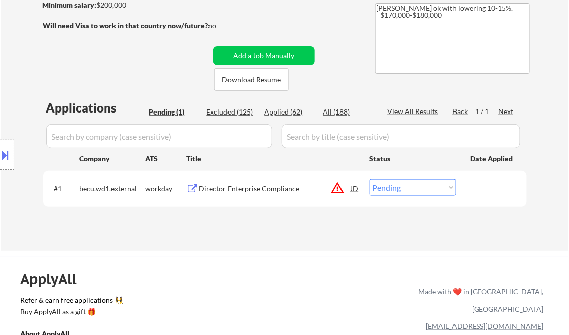
select select ""applied""
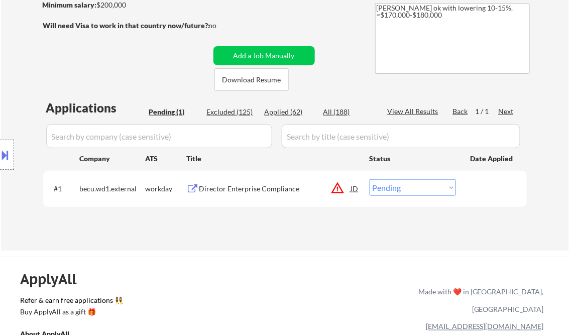
select select ""applied""
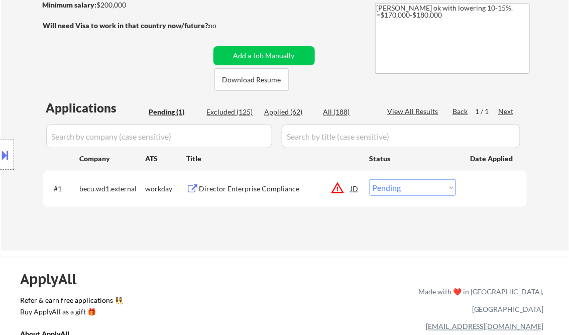
select select ""applied""
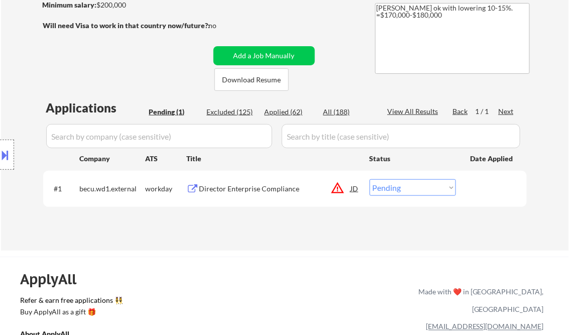
select select ""applied""
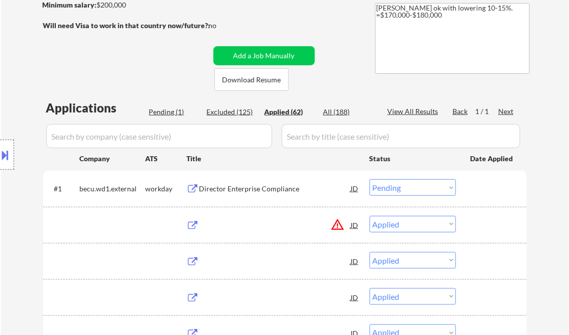
select select ""applied""
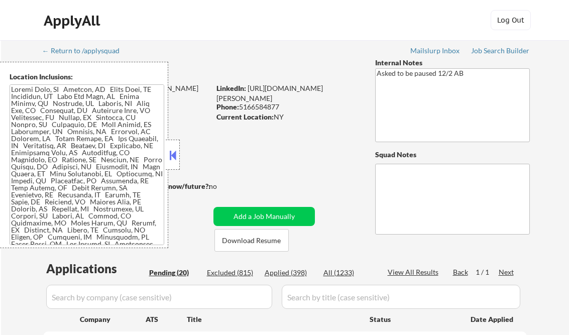
select select ""pending""
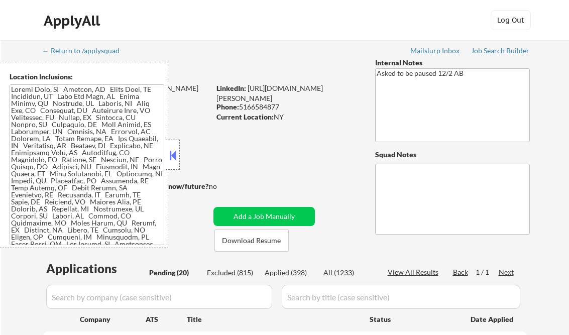
select select ""pending""
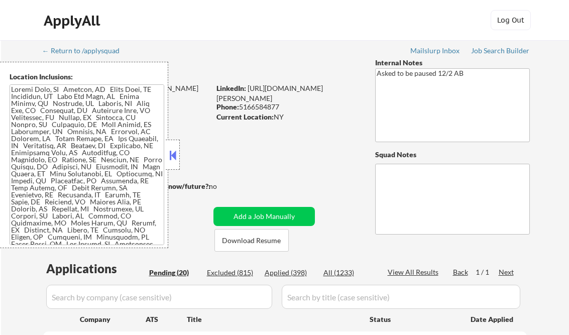
select select ""pending""
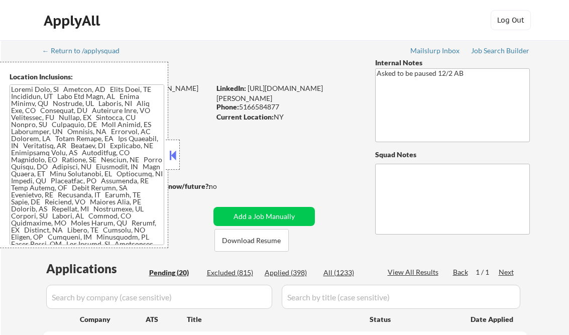
select select ""pending""
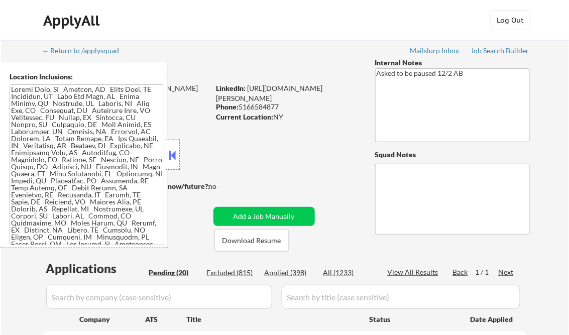
click at [172, 156] on button at bounding box center [172, 155] width 11 height 15
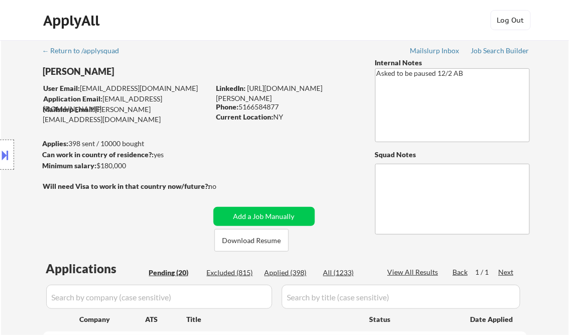
click at [496, 51] on div "Job Search Builder" at bounding box center [500, 50] width 59 height 7
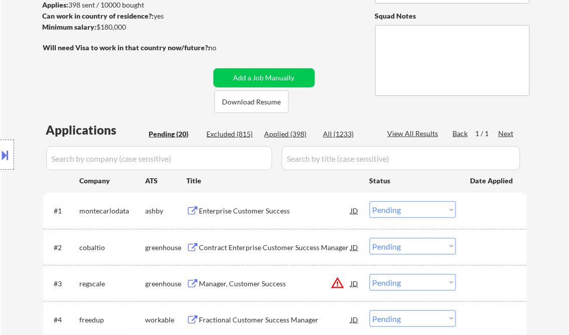
scroll to position [161, 0]
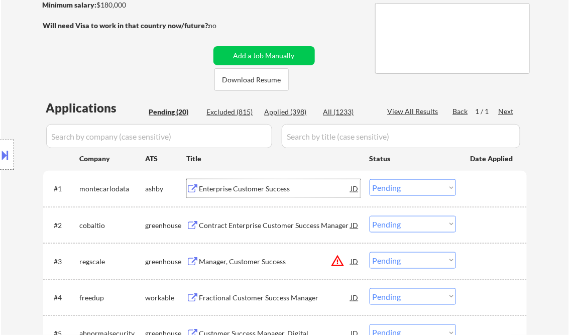
click at [247, 188] on div "Enterprise Customer Success" at bounding box center [275, 189] width 152 height 10
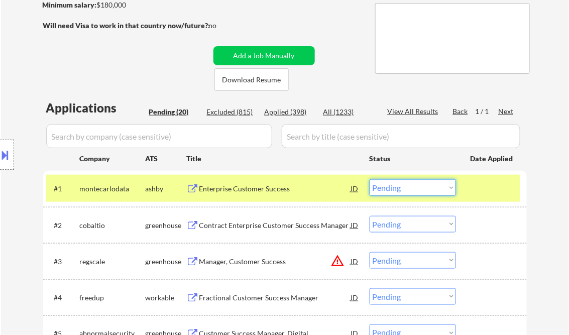
drag, startPoint x: 395, startPoint y: 187, endPoint x: 405, endPoint y: 194, distance: 12.7
click at [396, 188] on select "Choose an option... Pending Applied Excluded (Questions) Excluded (Expired) Exc…" at bounding box center [413, 187] width 86 height 17
click at [370, 179] on select "Choose an option... Pending Applied Excluded (Questions) Excluded (Expired) Exc…" at bounding box center [413, 187] width 86 height 17
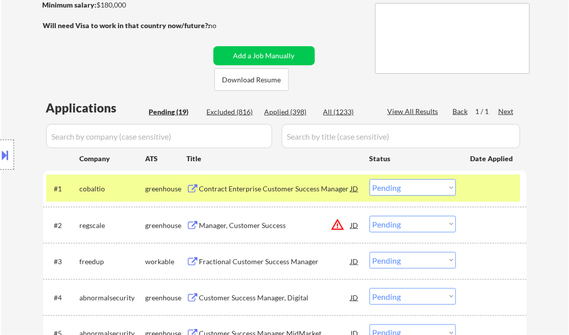
click at [266, 191] on div "Contract Enterprise Customer Success Manager" at bounding box center [275, 189] width 152 height 10
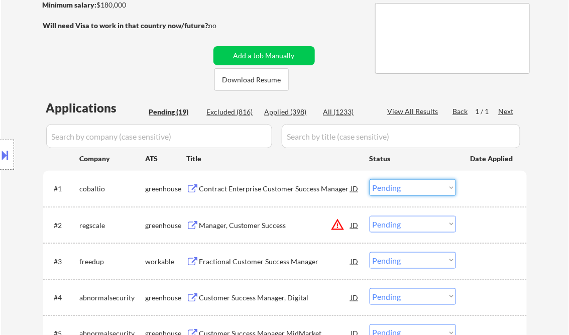
click at [411, 193] on select "Choose an option... Pending Applied Excluded (Questions) Excluded (Expired) Exc…" at bounding box center [413, 187] width 86 height 17
click at [370, 179] on select "Choose an option... Pending Applied Excluded (Questions) Excluded (Expired) Exc…" at bounding box center [413, 187] width 86 height 17
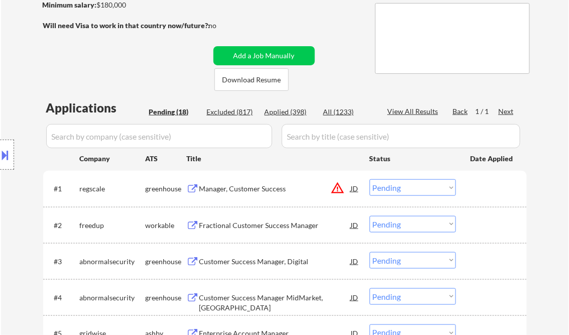
click at [242, 190] on div "Manager, Customer Success" at bounding box center [275, 189] width 152 height 10
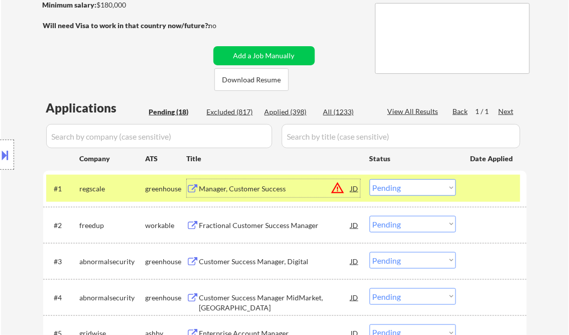
drag, startPoint x: 388, startPoint y: 187, endPoint x: 390, endPoint y: 196, distance: 9.2
click at [388, 187] on select "Choose an option... Pending Applied Excluded (Questions) Excluded (Expired) Exc…" at bounding box center [413, 187] width 86 height 17
click at [370, 179] on select "Choose an option... Pending Applied Excluded (Questions) Excluded (Expired) Exc…" at bounding box center [413, 187] width 86 height 17
click at [286, 225] on div "Fractional Customer Success Manager" at bounding box center [275, 226] width 152 height 10
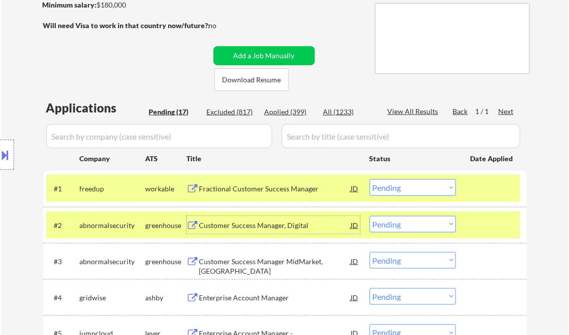
drag, startPoint x: 398, startPoint y: 187, endPoint x: 427, endPoint y: 197, distance: 29.7
click at [398, 187] on select "Choose an option... Pending Applied Excluded (Questions) Excluded (Expired) Exc…" at bounding box center [413, 187] width 86 height 17
click at [370, 179] on select "Choose an option... Pending Applied Excluded (Questions) Excluded (Expired) Exc…" at bounding box center [413, 187] width 86 height 17
click at [228, 228] on div "Customer Success Manager, Digital" at bounding box center [275, 226] width 152 height 10
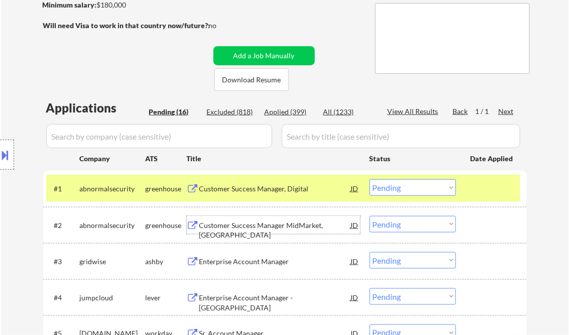
drag, startPoint x: 415, startPoint y: 189, endPoint x: 418, endPoint y: 195, distance: 6.3
click at [415, 189] on select "Choose an option... Pending Applied Excluded (Questions) Excluded (Expired) Exc…" at bounding box center [413, 187] width 86 height 17
click at [370, 179] on select "Choose an option... Pending Applied Excluded (Questions) Excluded (Expired) Exc…" at bounding box center [413, 187] width 86 height 17
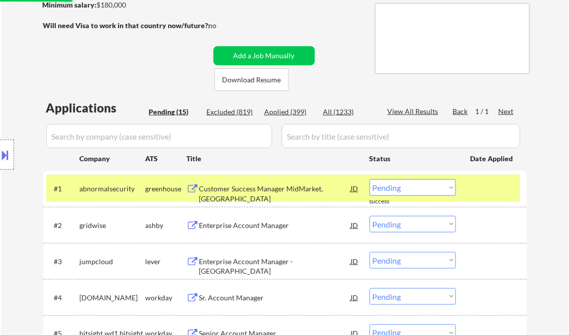
click at [281, 191] on div "Customer Success Manager MidMarket, [GEOGRAPHIC_DATA]" at bounding box center [275, 194] width 152 height 20
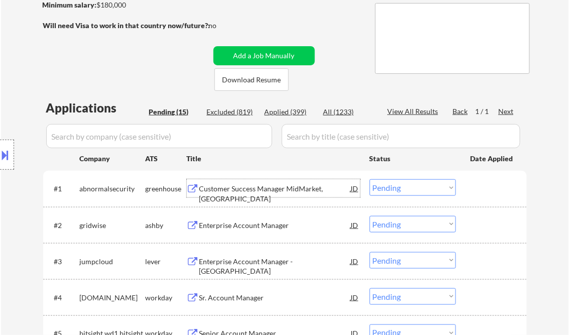
click at [419, 187] on select "Choose an option... Pending Applied Excluded (Questions) Excluded (Expired) Exc…" at bounding box center [413, 187] width 86 height 17
click at [370, 179] on select "Choose an option... Pending Applied Excluded (Questions) Excluded (Expired) Exc…" at bounding box center [413, 187] width 86 height 17
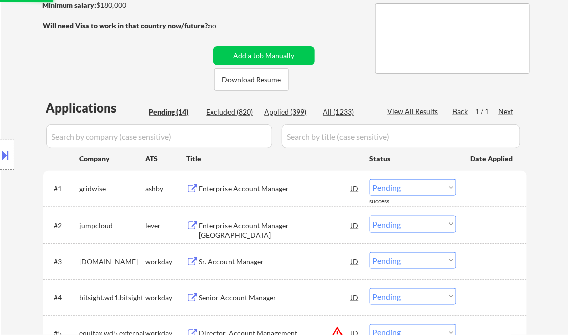
click at [270, 191] on div "Enterprise Account Manager" at bounding box center [275, 189] width 152 height 10
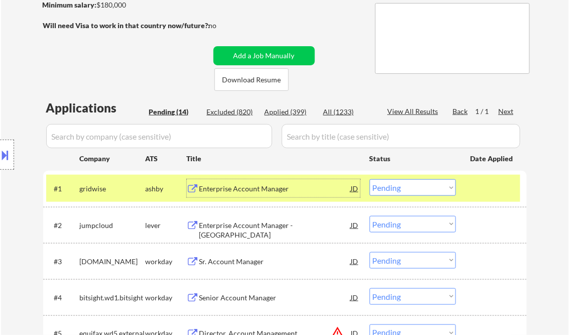
click at [388, 188] on select "Choose an option... Pending Applied Excluded (Questions) Excluded (Expired) Exc…" at bounding box center [413, 187] width 86 height 17
click at [370, 179] on select "Choose an option... Pending Applied Excluded (Questions) Excluded (Expired) Exc…" at bounding box center [413, 187] width 86 height 17
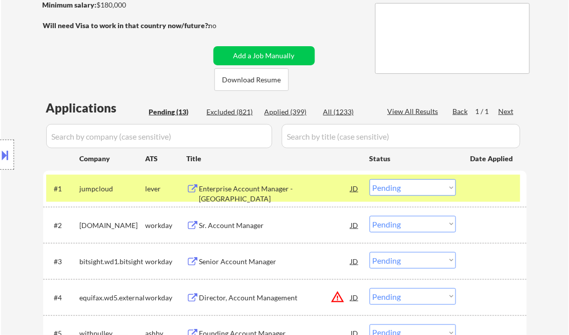
click at [260, 194] on div "Enterprise Account Manager - [GEOGRAPHIC_DATA]" at bounding box center [275, 188] width 152 height 18
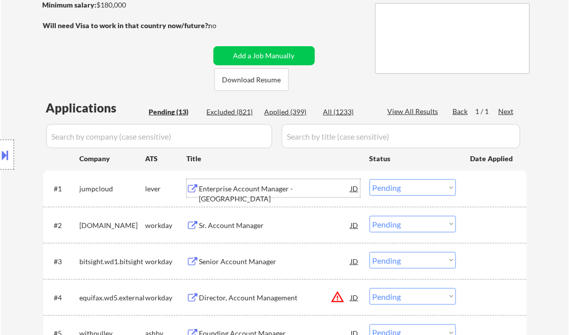
drag, startPoint x: 406, startPoint y: 192, endPoint x: 408, endPoint y: 197, distance: 5.6
click at [406, 192] on select "Choose an option... Pending Applied Excluded (Questions) Excluded (Expired) Exc…" at bounding box center [413, 187] width 86 height 17
click at [370, 179] on select "Choose an option... Pending Applied Excluded (Questions) Excluded (Expired) Exc…" at bounding box center [413, 187] width 86 height 17
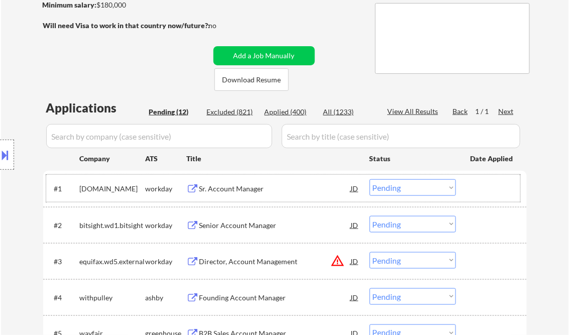
click at [240, 198] on div "#1 [DOMAIN_NAME] workday Sr. Account Manager JD warning_amber Choose an option.…" at bounding box center [283, 188] width 474 height 27
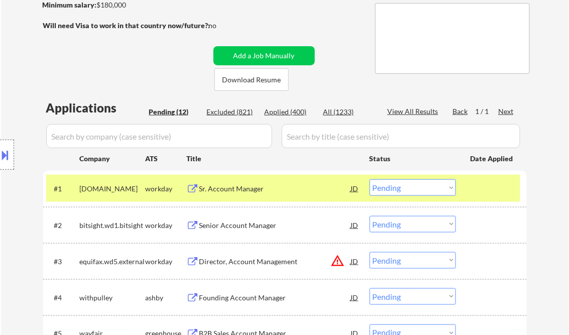
drag, startPoint x: 131, startPoint y: 51, endPoint x: 132, endPoint y: 61, distance: 10.1
click at [131, 51] on div "← Return to /applysquad Mailslurp Inbox Job Search Builder [PERSON_NAME] User E…" at bounding box center [285, 270] width 501 height 782
click at [243, 186] on div "Sr. Account Manager" at bounding box center [275, 189] width 152 height 10
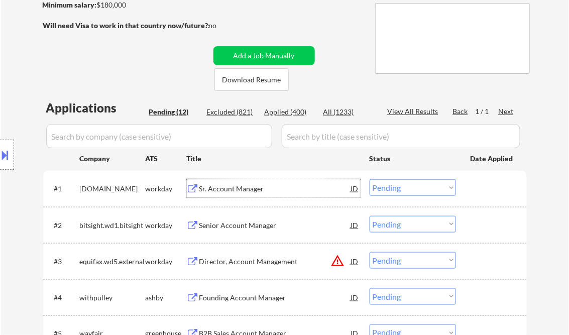
drag, startPoint x: 414, startPoint y: 185, endPoint x: 423, endPoint y: 194, distance: 12.4
click at [414, 185] on select "Choose an option... Pending Applied Excluded (Questions) Excluded (Expired) Exc…" at bounding box center [413, 187] width 86 height 17
click at [370, 179] on select "Choose an option... Pending Applied Excluded (Questions) Excluded (Expired) Exc…" at bounding box center [413, 187] width 86 height 17
click at [231, 228] on div "Senior Account Manager" at bounding box center [275, 226] width 152 height 10
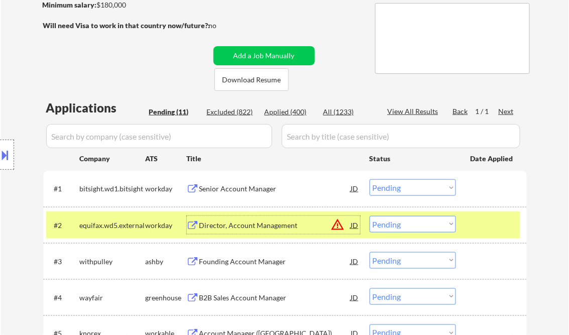
drag, startPoint x: 405, startPoint y: 186, endPoint x: 411, endPoint y: 190, distance: 6.8
click at [405, 186] on select "Choose an option... Pending Applied Excluded (Questions) Excluded (Expired) Exc…" at bounding box center [413, 187] width 86 height 17
click at [370, 179] on select "Choose an option... Pending Applied Excluded (Questions) Excluded (Expired) Exc…" at bounding box center [413, 187] width 86 height 17
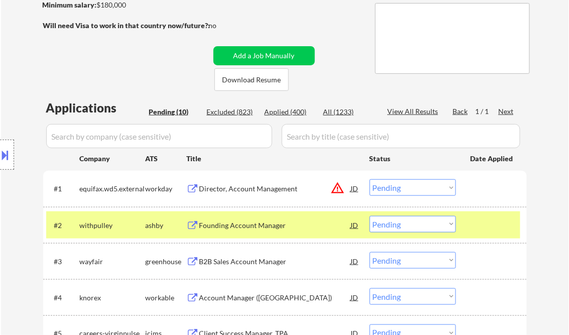
click at [253, 192] on div "Director, Account Management" at bounding box center [275, 189] width 152 height 10
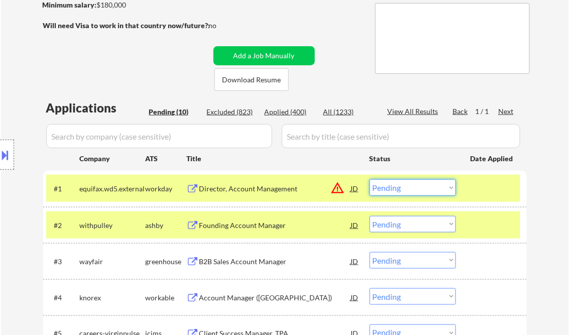
click at [411, 186] on select "Choose an option... Pending Applied Excluded (Questions) Excluded (Expired) Exc…" at bounding box center [413, 187] width 86 height 17
select select ""excluded__location_""
click at [370, 179] on select "Choose an option... Pending Applied Excluded (Questions) Excluded (Expired) Exc…" at bounding box center [413, 187] width 86 height 17
click at [263, 229] on div "Founding Account Manager" at bounding box center [275, 226] width 152 height 10
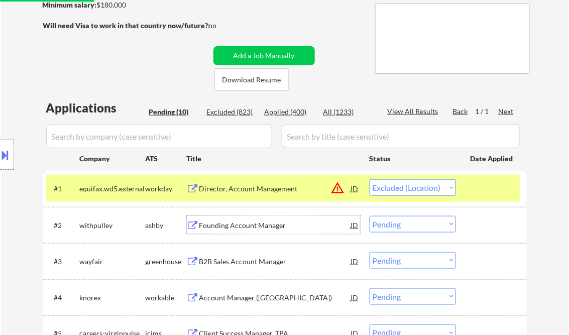
click at [414, 225] on select "Choose an option... Pending Applied Excluded (Questions) Excluded (Expired) Exc…" at bounding box center [413, 224] width 86 height 17
click at [370, 216] on select "Choose an option... Pending Applied Excluded (Questions) Excluded (Expired) Exc…" at bounding box center [413, 224] width 86 height 17
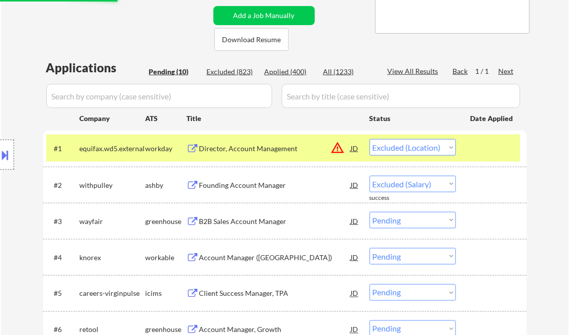
select select ""pending""
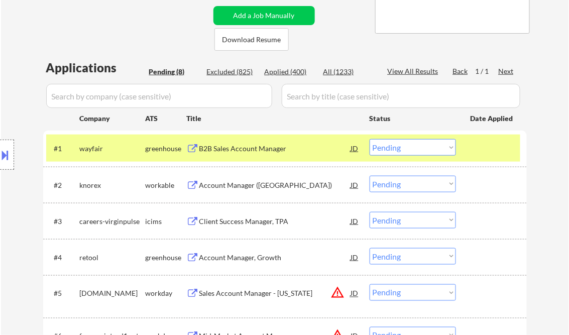
click at [254, 149] on div "B2B Sales Account Manager" at bounding box center [275, 149] width 152 height 10
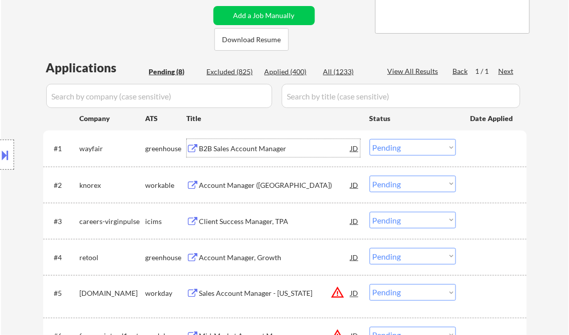
click at [401, 148] on select "Choose an option... Pending Applied Excluded (Questions) Excluded (Expired) Exc…" at bounding box center [413, 147] width 86 height 17
click at [370, 139] on select "Choose an option... Pending Applied Excluded (Questions) Excluded (Expired) Exc…" at bounding box center [413, 147] width 86 height 17
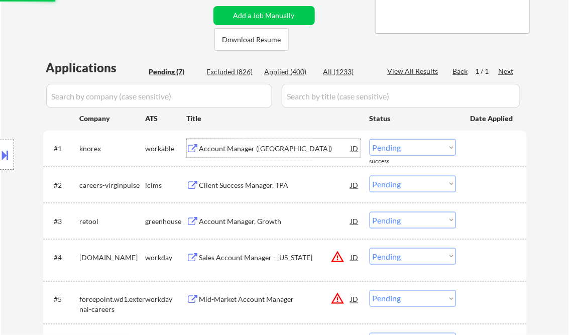
click at [229, 147] on div "Account Manager ([GEOGRAPHIC_DATA])" at bounding box center [275, 149] width 152 height 10
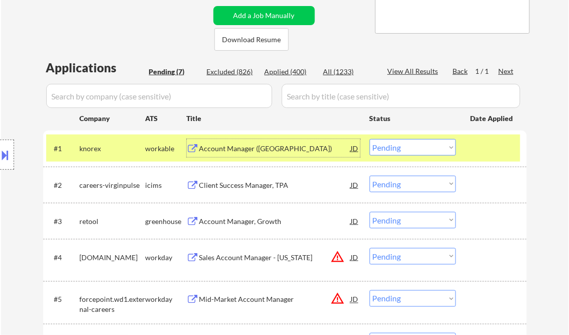
click at [392, 152] on select "Choose an option... Pending Applied Excluded (Questions) Excluded (Expired) Exc…" at bounding box center [413, 147] width 86 height 17
click at [370, 139] on select "Choose an option... Pending Applied Excluded (Questions) Excluded (Expired) Exc…" at bounding box center [413, 147] width 86 height 17
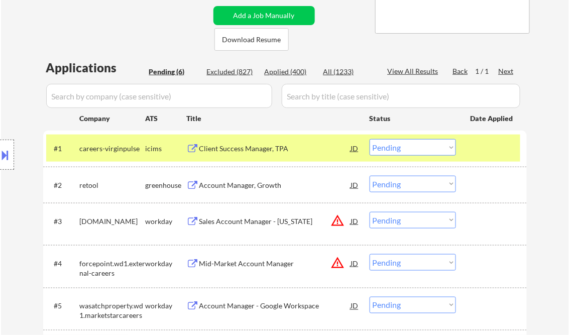
click at [273, 150] on div "Client Success Manager, TPA" at bounding box center [275, 149] width 152 height 10
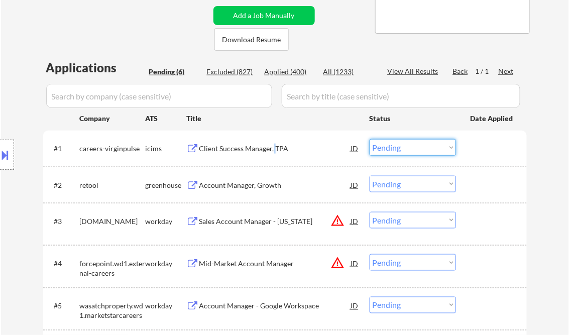
click at [429, 150] on select "Choose an option... Pending Applied Excluded (Questions) Excluded (Expired) Exc…" at bounding box center [413, 147] width 86 height 17
click at [370, 139] on select "Choose an option... Pending Applied Excluded (Questions) Excluded (Expired) Exc…" at bounding box center [413, 147] width 86 height 17
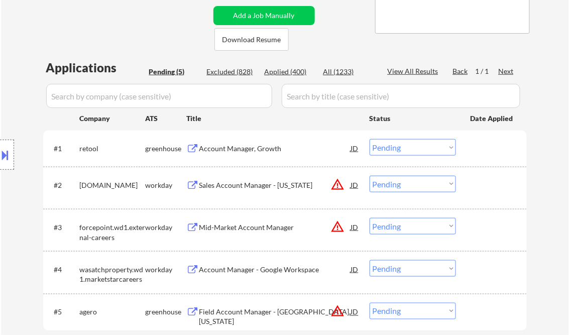
click at [249, 151] on div "Account Manager, Growth" at bounding box center [275, 149] width 152 height 10
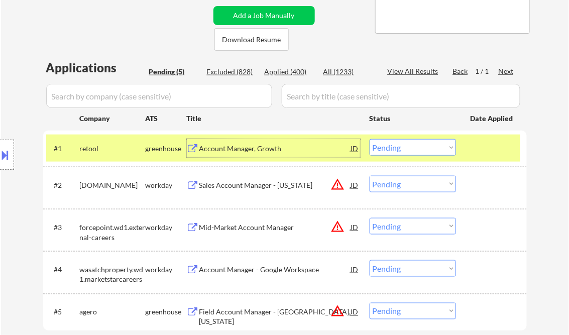
drag, startPoint x: 380, startPoint y: 149, endPoint x: 395, endPoint y: 156, distance: 16.9
click at [382, 151] on select "Choose an option... Pending Applied Excluded (Questions) Excluded (Expired) Exc…" at bounding box center [413, 147] width 86 height 17
click at [370, 139] on select "Choose an option... Pending Applied Excluded (Questions) Excluded (Expired) Exc…" at bounding box center [413, 147] width 86 height 17
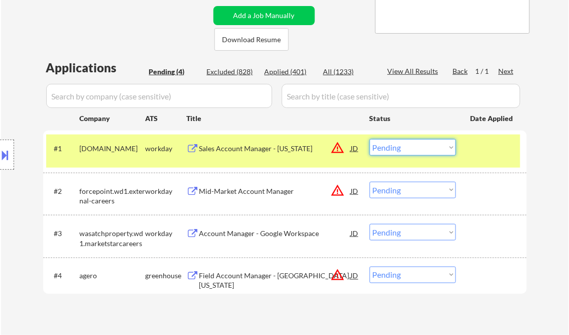
drag, startPoint x: 419, startPoint y: 153, endPoint x: 428, endPoint y: 157, distance: 10.6
click at [419, 153] on select "Choose an option... Pending Applied Excluded (Questions) Excluded (Expired) Exc…" at bounding box center [413, 147] width 86 height 17
click at [370, 139] on select "Choose an option... Pending Applied Excluded (Questions) Excluded (Expired) Exc…" at bounding box center [413, 147] width 86 height 17
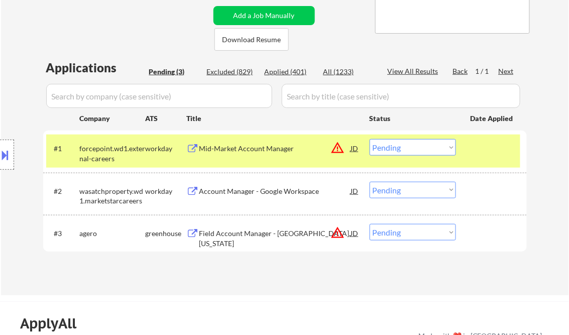
click at [259, 158] on div "#1 forcepoint.wd1.external-careers workday Mid-Market Account Manager JD warnin…" at bounding box center [283, 151] width 474 height 33
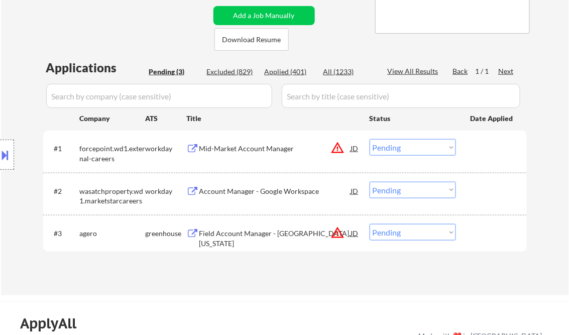
click at [255, 147] on div "Mid-Market Account Manager" at bounding box center [275, 149] width 152 height 10
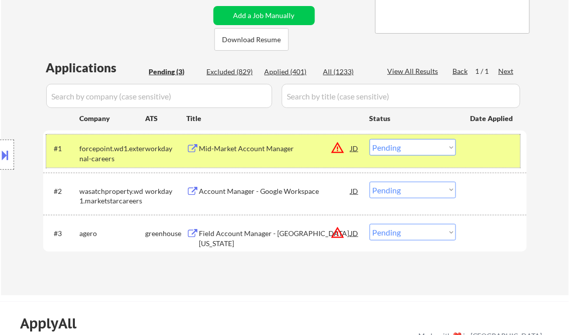
click at [402, 139] on div "#1 forcepoint.wd1.external-careers workday Mid-Market Account Manager JD warnin…" at bounding box center [283, 151] width 474 height 33
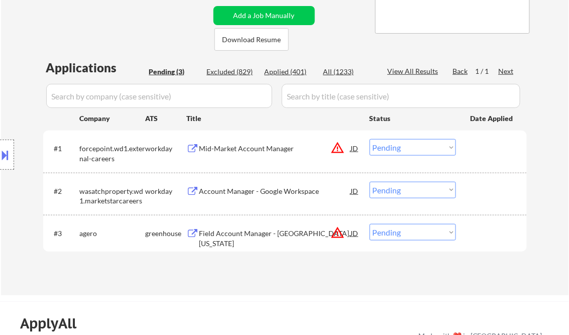
drag, startPoint x: 407, startPoint y: 150, endPoint x: 416, endPoint y: 156, distance: 10.2
click at [407, 150] on select "Choose an option... Pending Applied Excluded (Questions) Excluded (Expired) Exc…" at bounding box center [413, 147] width 86 height 17
click at [370, 139] on select "Choose an option... Pending Applied Excluded (Questions) Excluded (Expired) Exc…" at bounding box center [413, 147] width 86 height 17
click at [292, 194] on div "Account Manager - Google Workspace" at bounding box center [275, 191] width 152 height 10
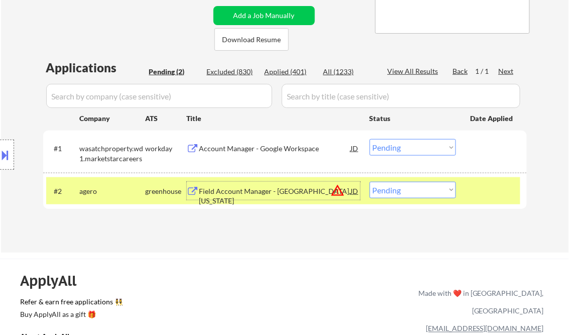
click at [404, 146] on select "Choose an option... Pending Applied Excluded (Questions) Excluded (Expired) Exc…" at bounding box center [413, 147] width 86 height 17
click at [370, 139] on select "Choose an option... Pending Applied Excluded (Questions) Excluded (Expired) Exc…" at bounding box center [413, 147] width 86 height 17
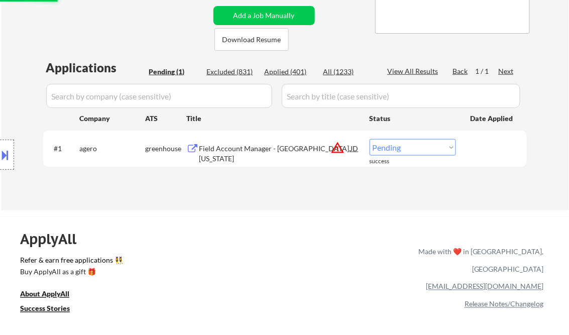
click at [390, 147] on select "Choose an option... Pending Applied Excluded (Questions) Excluded (Expired) Exc…" at bounding box center [413, 147] width 86 height 17
select select ""excluded__location_""
click at [370, 139] on select "Choose an option... Pending Applied Excluded (Questions) Excluded (Expired) Exc…" at bounding box center [413, 147] width 86 height 17
click at [290, 194] on div "← Return to /applysquad Mailslurp Inbox Job Search Builder [PERSON_NAME] User E…" at bounding box center [285, 20] width 501 height 363
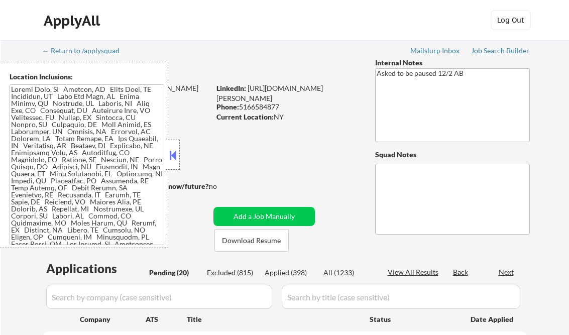
select select ""pending""
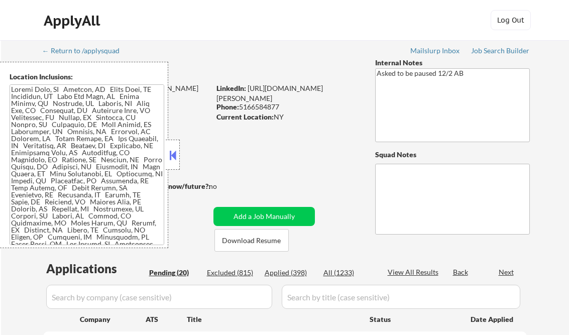
select select ""pending""
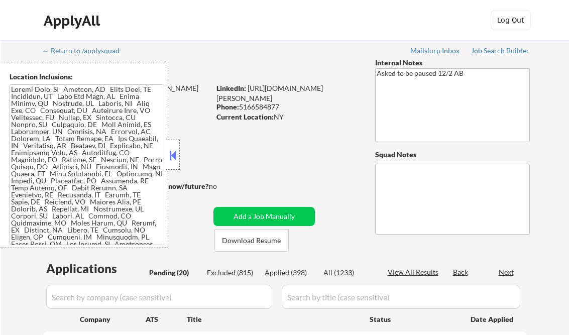
select select ""pending""
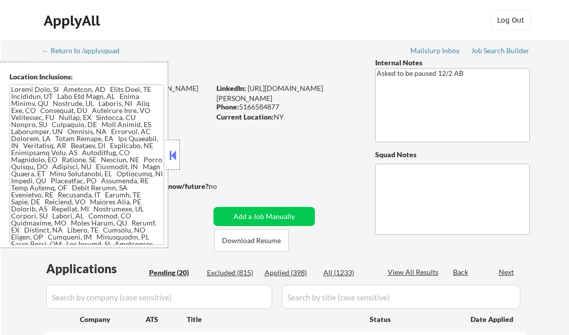
select select ""pending""
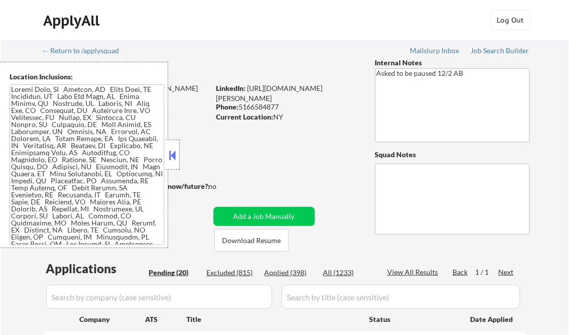
drag, startPoint x: 173, startPoint y: 158, endPoint x: 180, endPoint y: 175, distance: 18.3
click at [173, 158] on button at bounding box center [172, 155] width 11 height 15
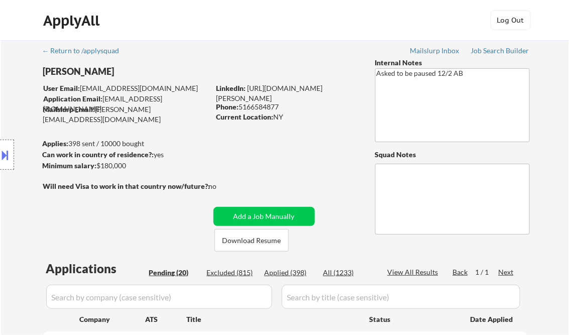
click at [283, 275] on div "Applied (398)" at bounding box center [290, 273] width 50 height 10
click at [416, 274] on div "View All Results" at bounding box center [415, 272] width 54 height 10
select select ""applied""
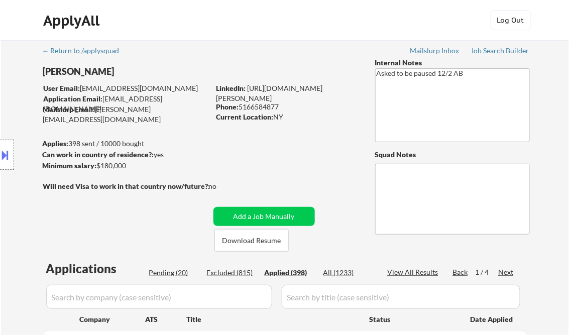
select select ""applied""
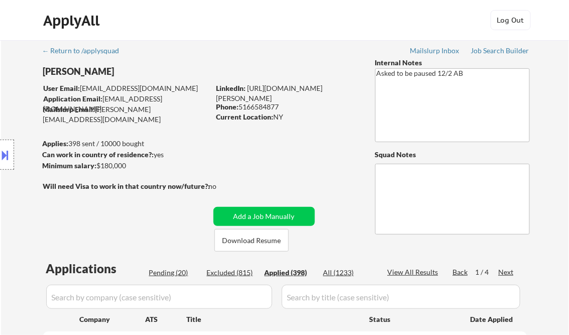
select select ""applied""
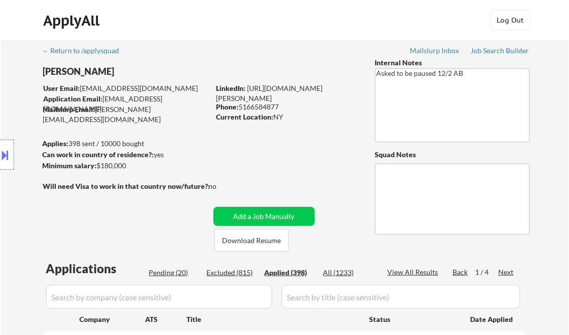
select select ""applied""
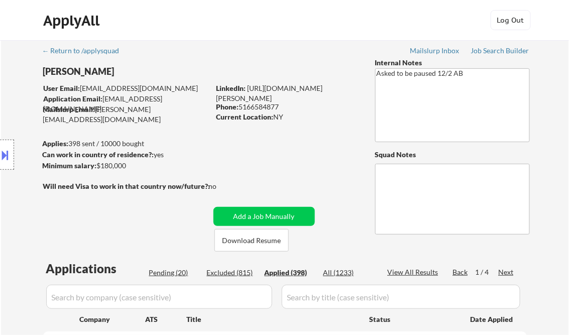
select select ""applied""
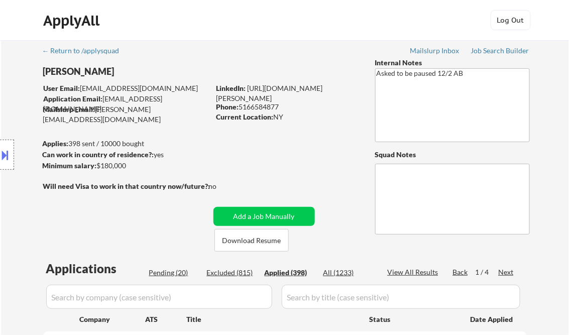
select select ""applied""
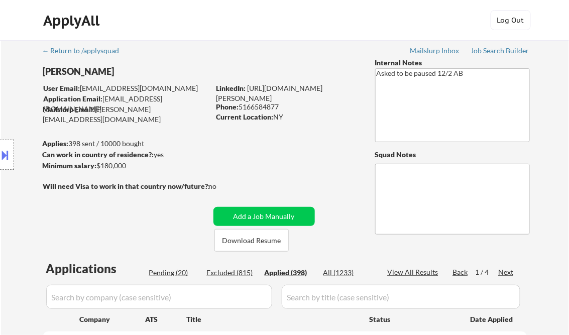
select select ""applied""
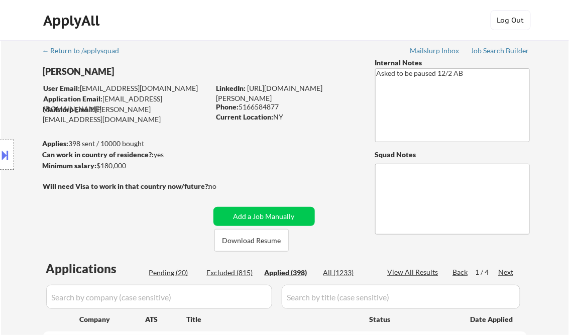
select select ""applied""
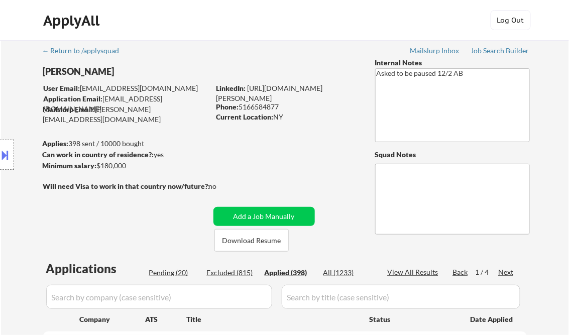
select select ""applied""
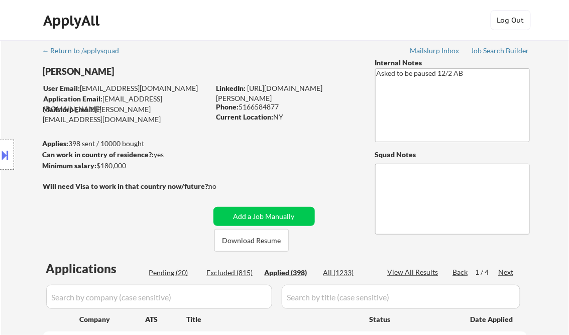
select select ""applied""
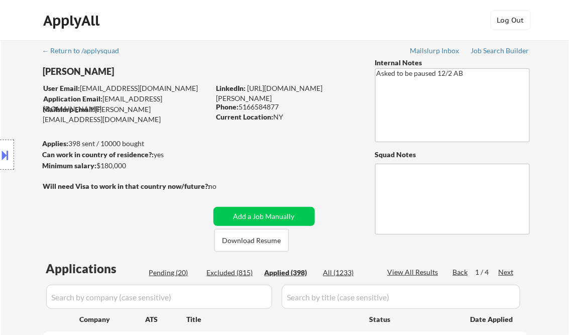
select select ""applied""
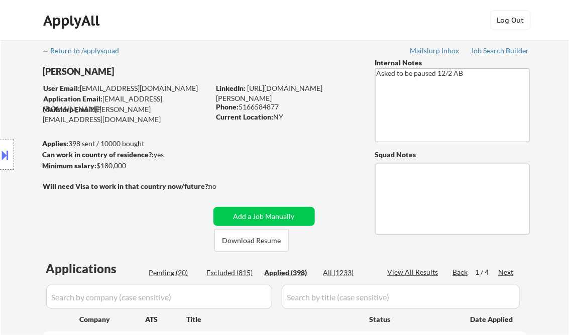
select select ""applied""
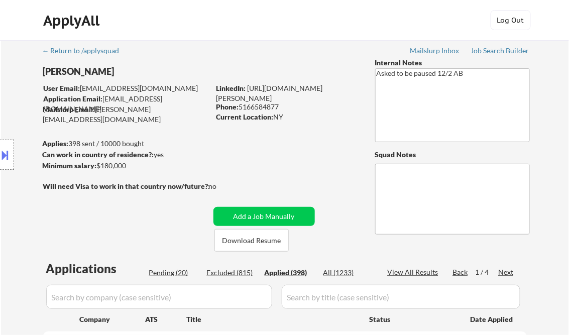
select select ""applied""
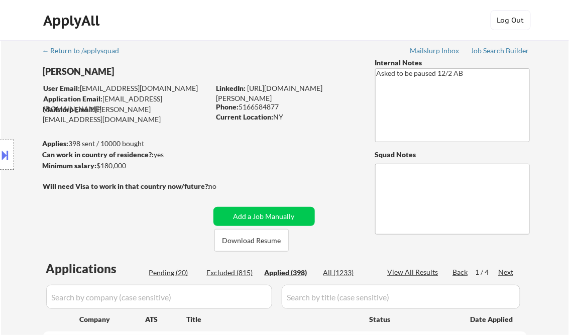
select select ""applied""
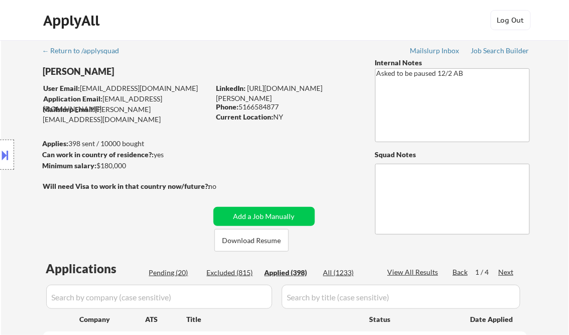
select select ""applied""
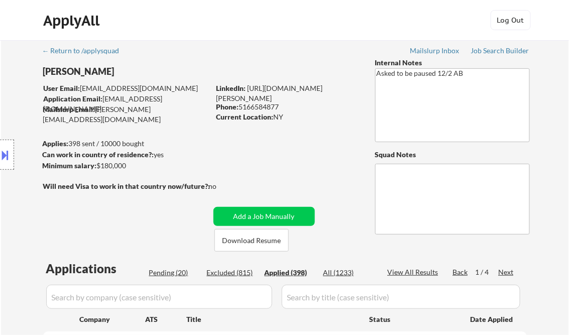
select select ""applied""
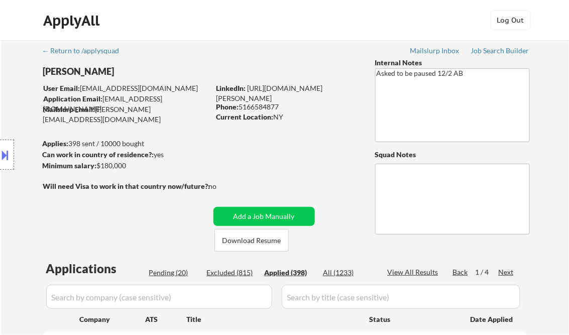
select select ""applied""
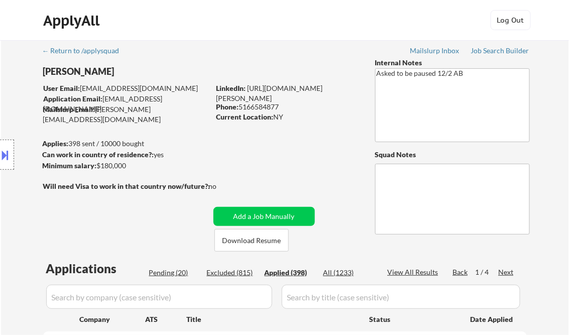
select select ""applied""
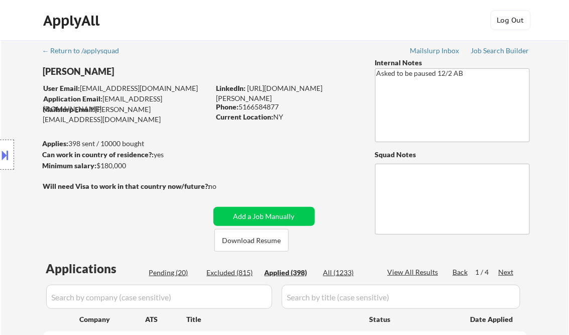
select select ""applied""
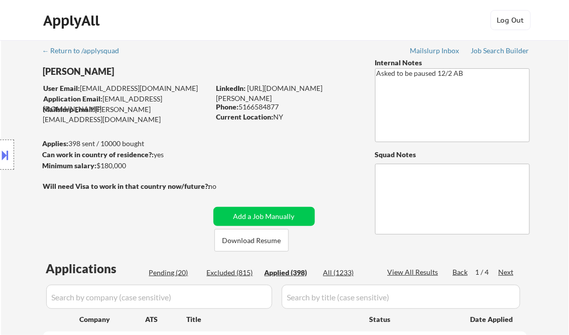
select select ""applied""
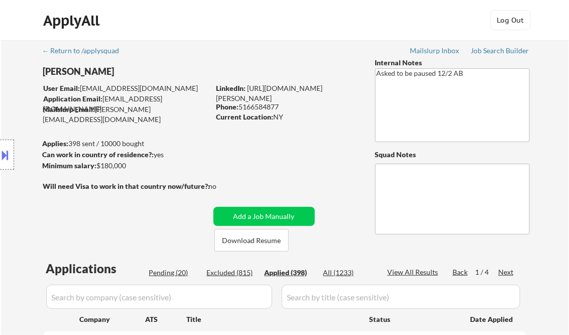
select select ""applied""
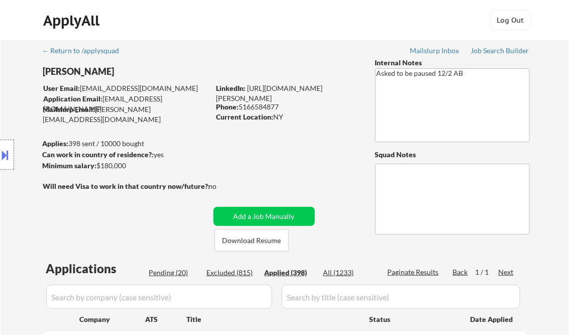
select select ""applied""
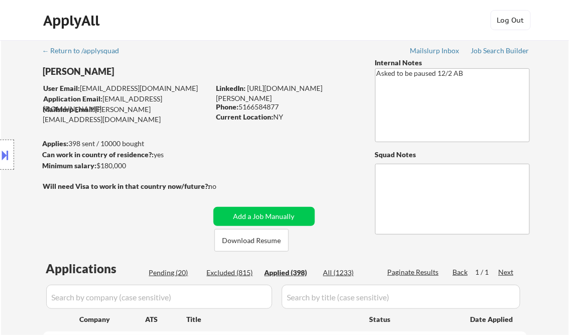
select select ""applied""
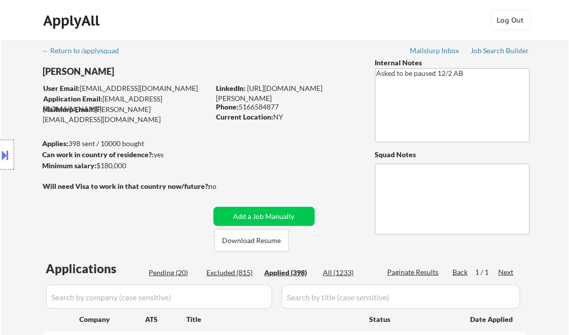
select select ""applied""
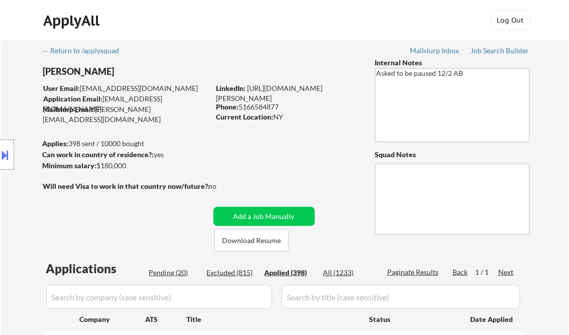
select select ""applied""
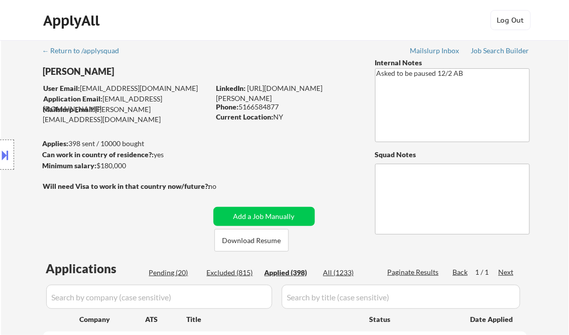
select select ""applied""
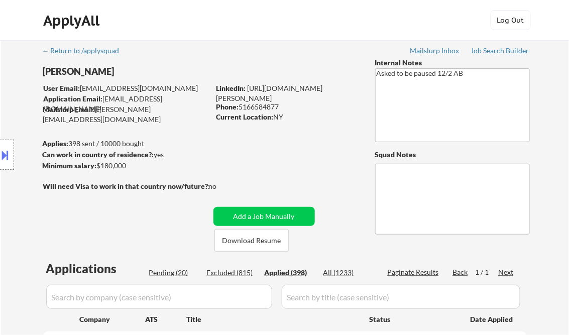
select select ""applied""
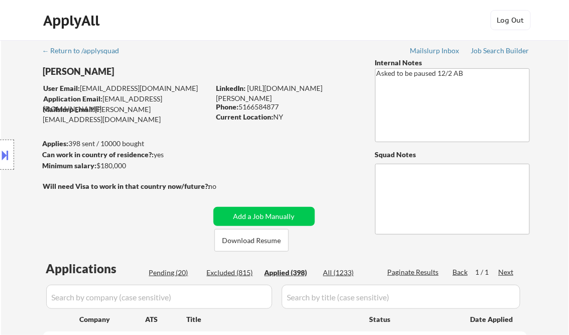
select select ""applied""
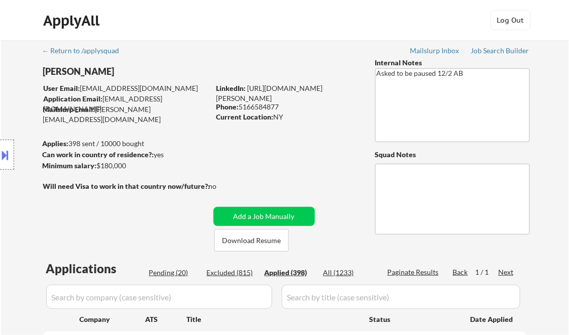
select select ""applied""
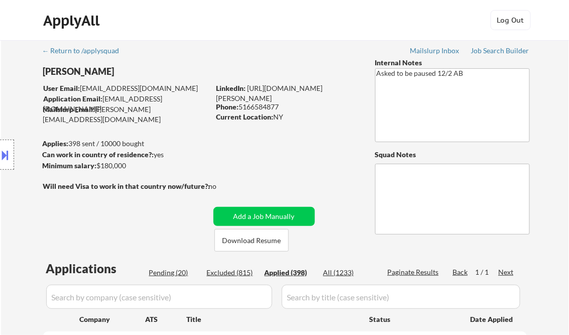
select select ""applied""
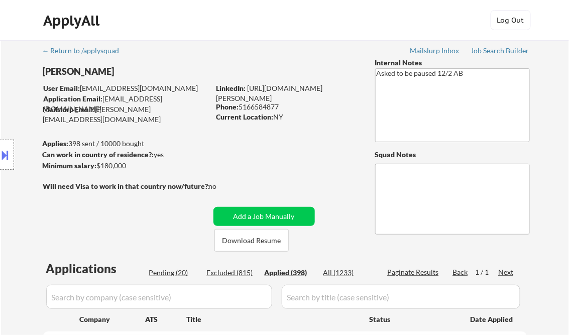
select select ""applied""
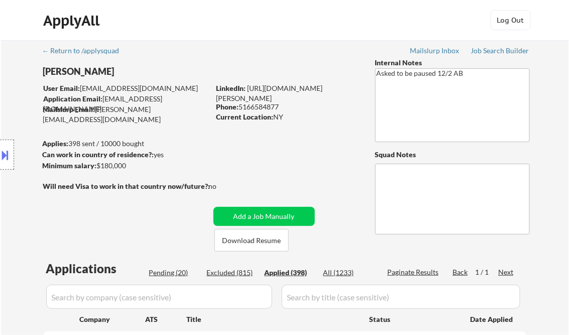
select select ""applied""
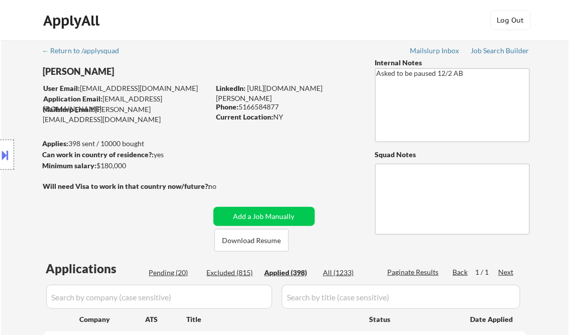
select select ""applied""
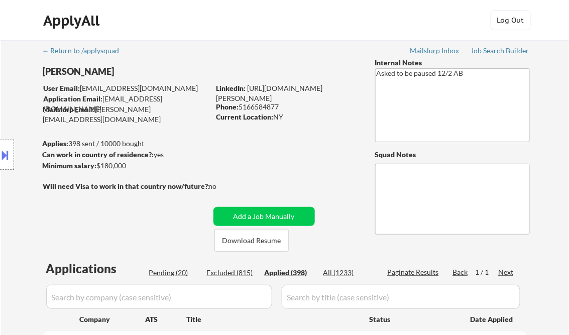
select select ""applied""
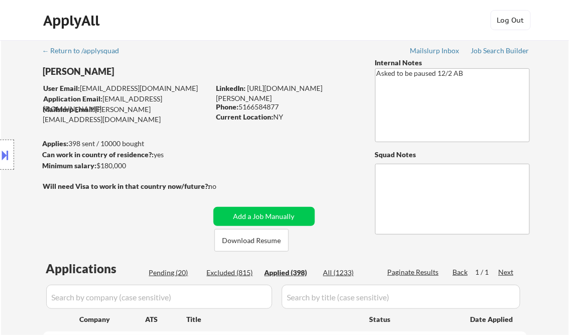
select select ""applied""
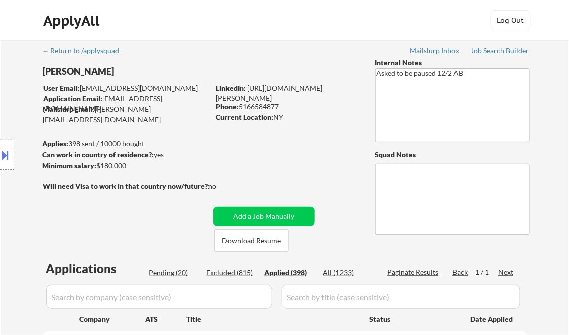
select select ""applied""
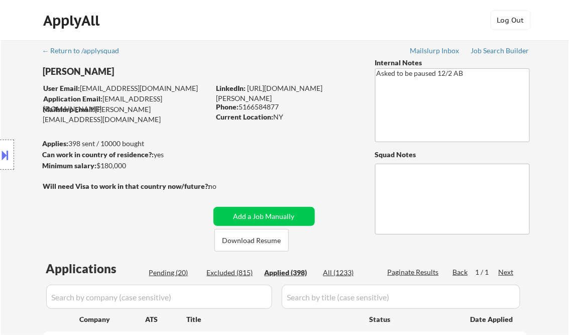
select select ""applied""
